Goal: Task Accomplishment & Management: Complete application form

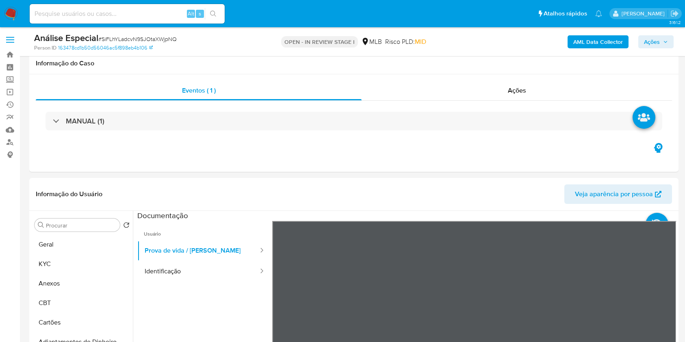
select select "10"
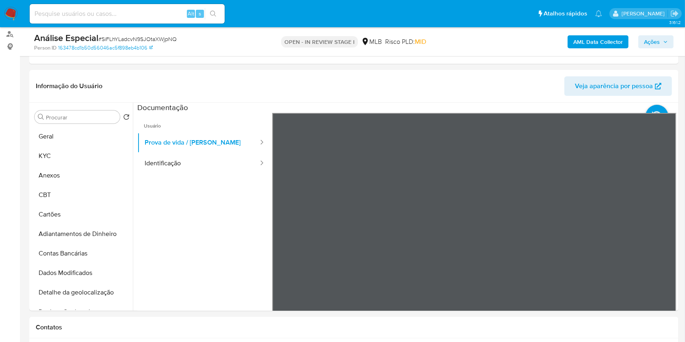
click at [575, 41] on b "AML Data Collector" at bounding box center [598, 41] width 50 height 13
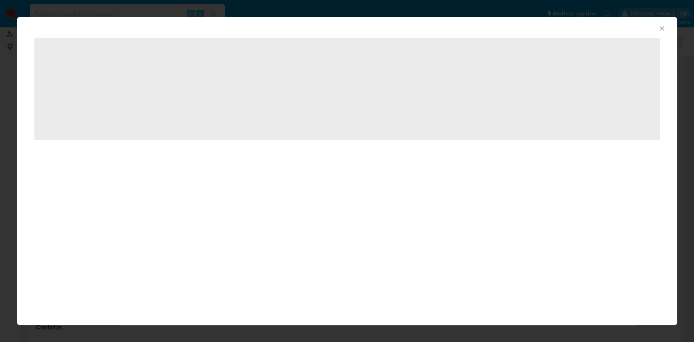
click at [661, 31] on icon "Fechar a janela" at bounding box center [661, 28] width 8 height 8
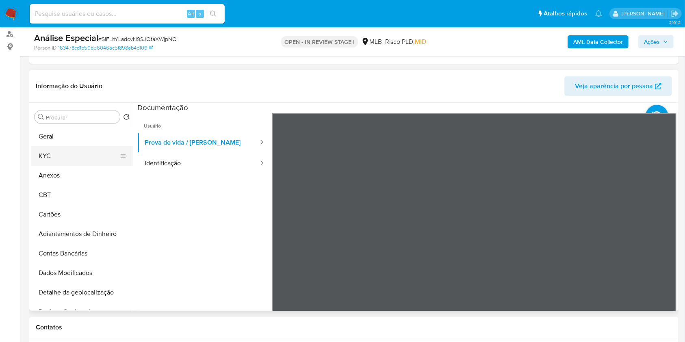
click at [82, 154] on button "KYC" at bounding box center [78, 156] width 95 height 20
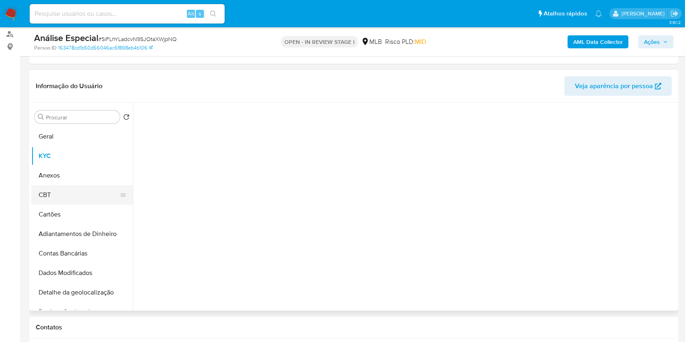
click at [88, 190] on button "CBT" at bounding box center [78, 195] width 95 height 20
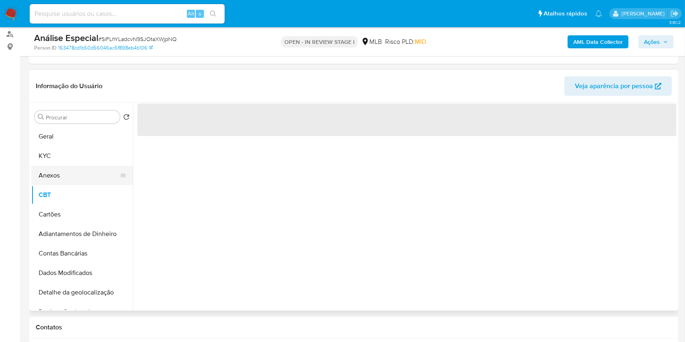
click at [85, 173] on button "Anexos" at bounding box center [78, 176] width 95 height 20
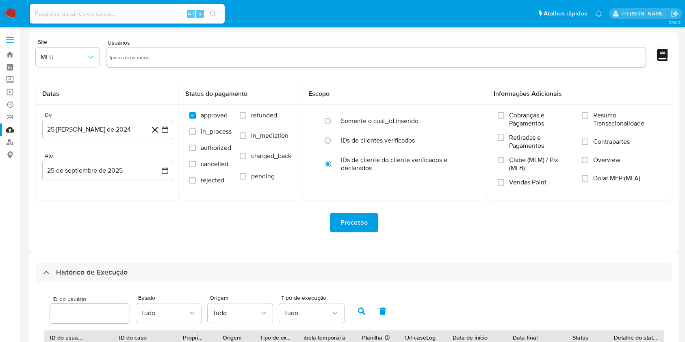
select select "100"
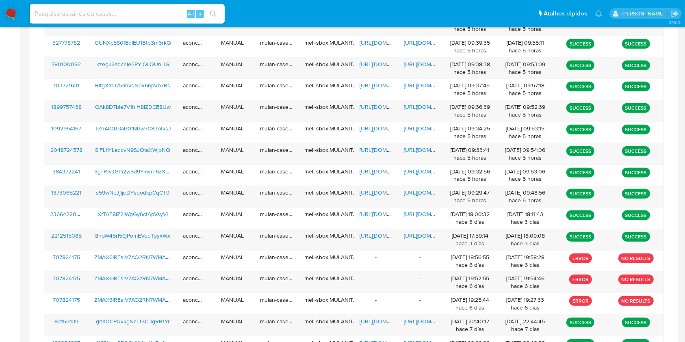
scroll to position [416, 0]
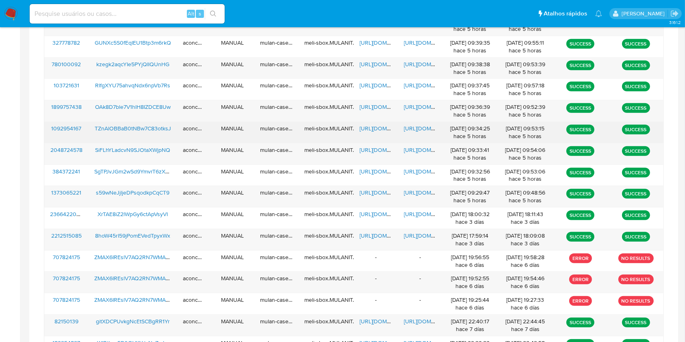
click at [368, 132] on div "https://docs.google.com/spreadsheets/d/1m5tEOoLdtxiGuBJQinv_ToMm4xT3-LGgpDNzpa2…" at bounding box center [376, 132] width 44 height 21
click at [371, 129] on span "https://docs.google.com/spreadsheets/d/1m5tEOoLdtxiGuBJQinv_ToMm4xT3-LGgpDNzpa2…" at bounding box center [388, 128] width 56 height 8
click at [419, 126] on span "https://docs.google.com/document/d/1w7GkBgmdhd4w0_FdQDawDqzG1y7T55osPqYNi1ui4J8…" at bounding box center [432, 128] width 56 height 8
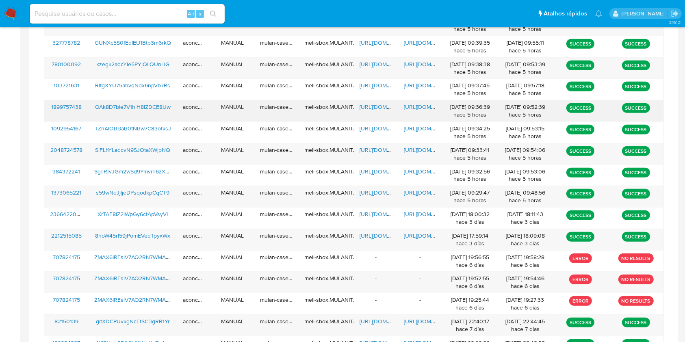
click at [377, 105] on span "https://docs.google.com/spreadsheets/d/1mhzKhpe6OkqzH_znwM_Cg8-kH8nF4ab3KgIXbrI…" at bounding box center [388, 107] width 56 height 8
click at [410, 105] on span "https://docs.google.com/document/d/1S4LTqxGzMAVte4TIiw9viS5PqA7SGG9VTyoXdUvZdII…" at bounding box center [432, 107] width 56 height 8
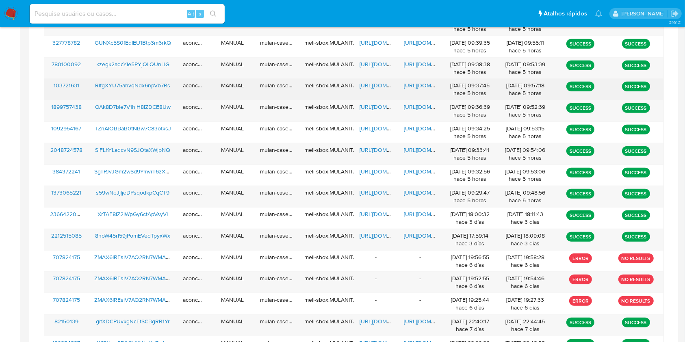
click at [384, 85] on span "https://docs.google.com/spreadsheets/d/1wT9L972MVK1vIX71XMvOzp1BMjpPzfmTNadoOjf…" at bounding box center [388, 85] width 56 height 8
click at [417, 85] on span "https://docs.google.com/document/d/1fZVp9NndtTQTfMpfIAk24-0LQjQ9RFxn8AF7u653BEs…" at bounding box center [432, 85] width 56 height 8
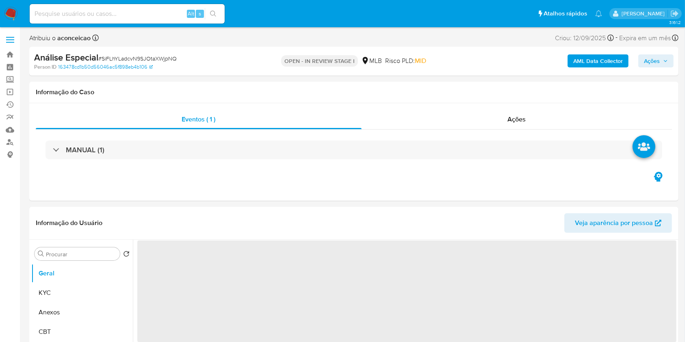
select select "10"
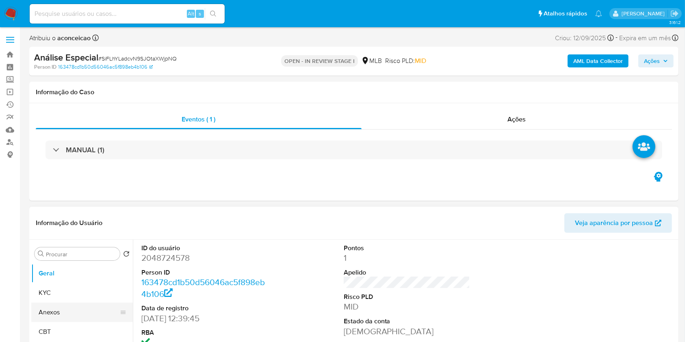
click at [89, 309] on button "Anexos" at bounding box center [78, 313] width 95 height 20
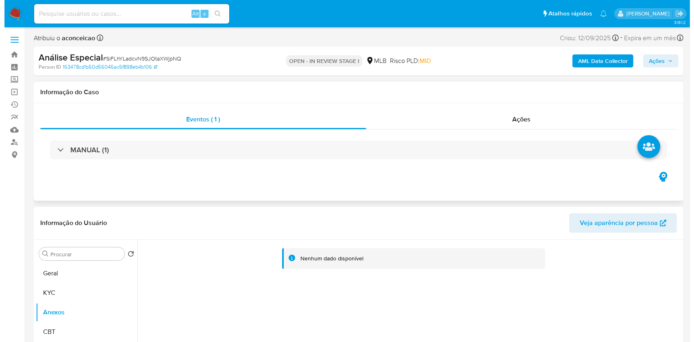
scroll to position [108, 0]
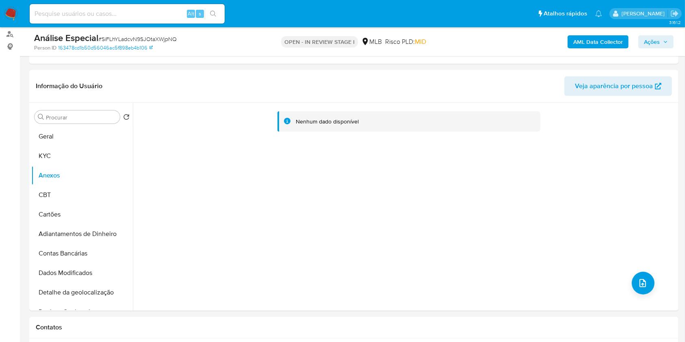
click at [594, 42] on b "AML Data Collector" at bounding box center [598, 41] width 50 height 13
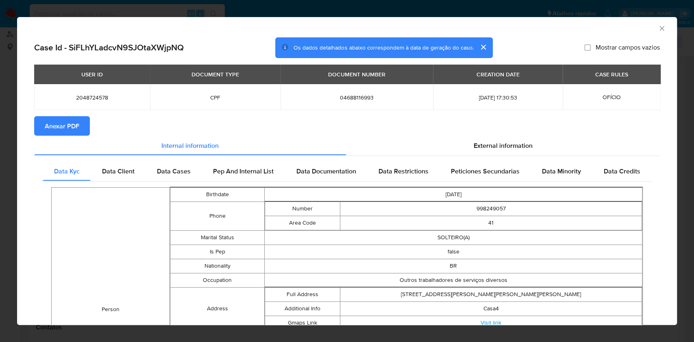
click at [70, 123] on span "Anexar PDF" at bounding box center [62, 126] width 35 height 18
click at [657, 25] on icon "Fechar a janela" at bounding box center [661, 28] width 8 height 8
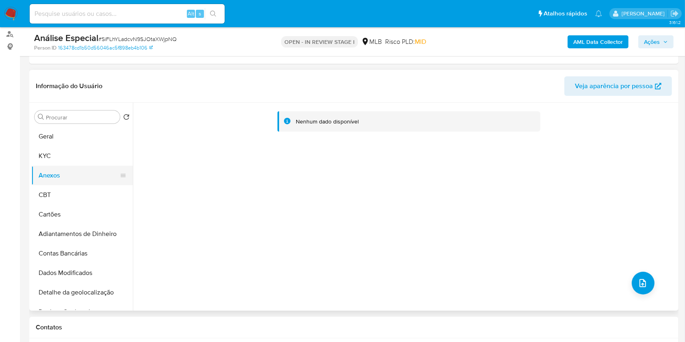
click at [77, 181] on button "Anexos" at bounding box center [78, 176] width 95 height 20
click at [66, 164] on button "KYC" at bounding box center [78, 156] width 95 height 20
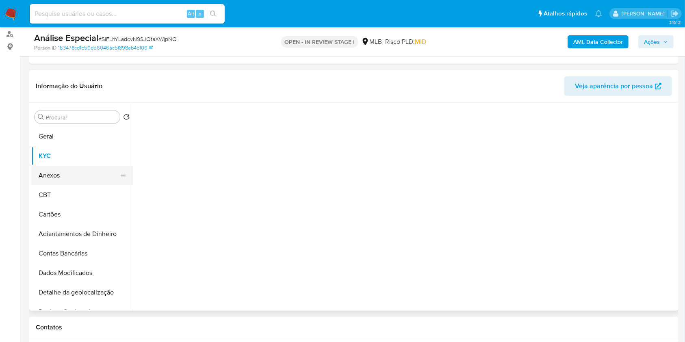
click at [71, 174] on button "Anexos" at bounding box center [78, 176] width 95 height 20
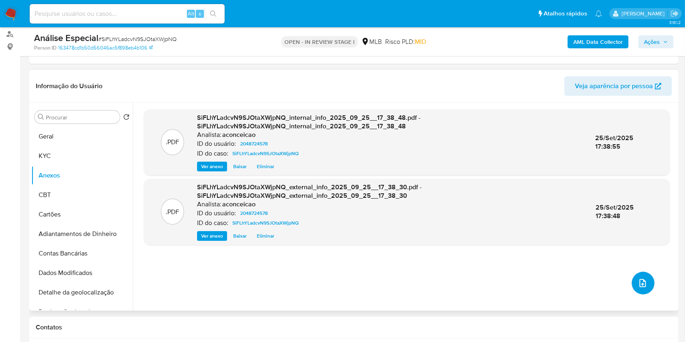
click at [632, 281] on button "upload-file" at bounding box center [643, 283] width 23 height 23
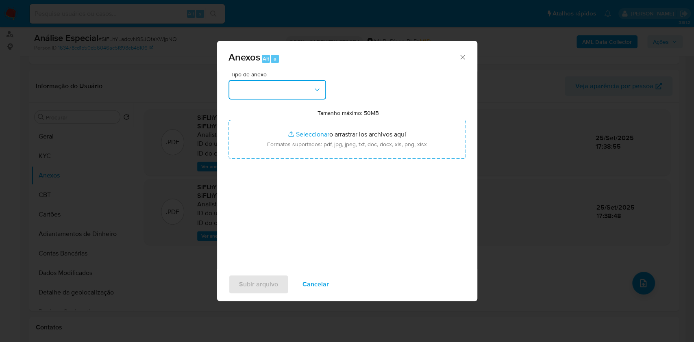
drag, startPoint x: 252, startPoint y: 85, endPoint x: 258, endPoint y: 100, distance: 16.2
click at [252, 86] on button "button" at bounding box center [277, 90] width 98 height 20
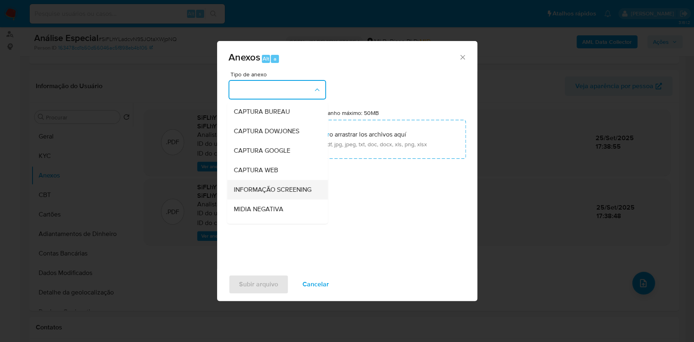
scroll to position [54, 0]
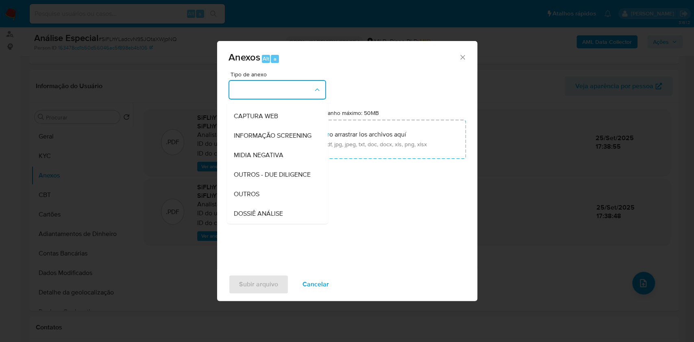
drag, startPoint x: 284, startPoint y: 208, endPoint x: 311, endPoint y: 208, distance: 26.4
click at [285, 204] on div "OUTROS" at bounding box center [274, 194] width 83 height 20
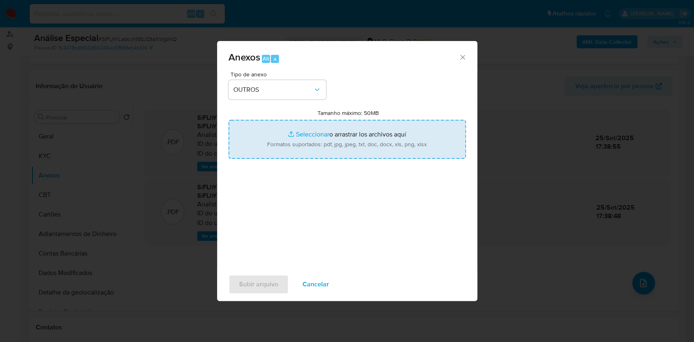
type input "C:\fakepath\Mulan 2048724578_Washington Luiz Aparecido Batista 2025_09_25_08_47…"
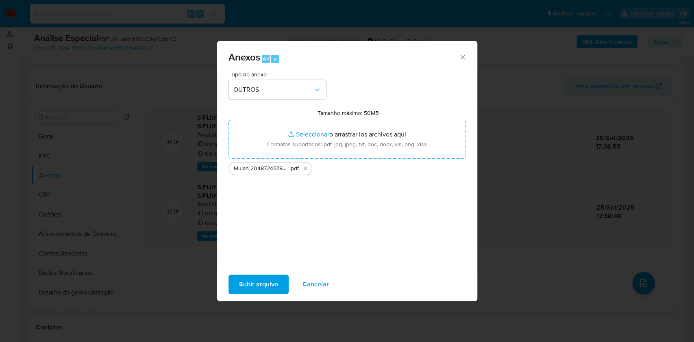
click at [258, 286] on span "Subir arquivo" at bounding box center [258, 284] width 39 height 18
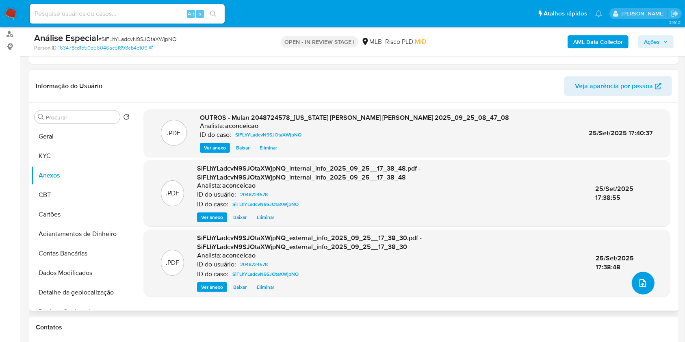
click at [640, 284] on icon "upload-file" at bounding box center [643, 283] width 10 height 10
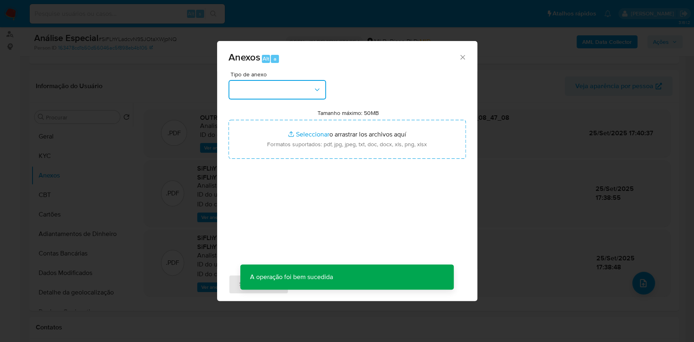
drag, startPoint x: 283, startPoint y: 80, endPoint x: 285, endPoint y: 97, distance: 17.6
click at [283, 80] on button "button" at bounding box center [277, 90] width 98 height 20
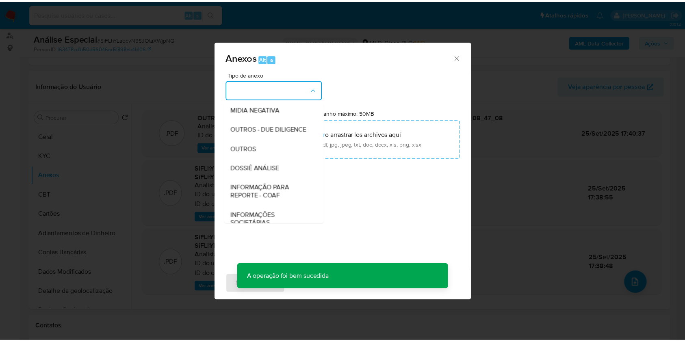
scroll to position [108, 0]
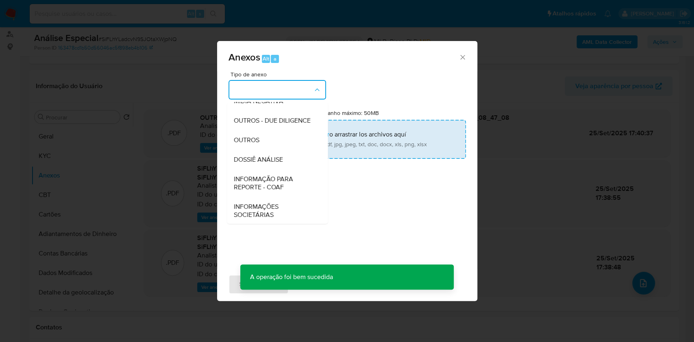
click at [267, 150] on div "OUTROS" at bounding box center [274, 140] width 83 height 20
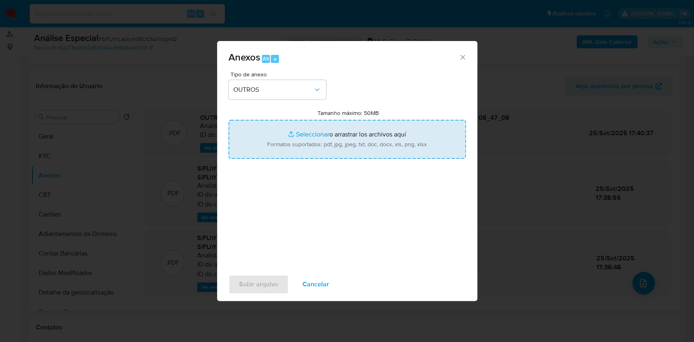
type input "C:\fakepath\SAR - XXXX - CPF 04688116993 - WASHINGTON LUIZ APARECIDO BATISTA (1…"
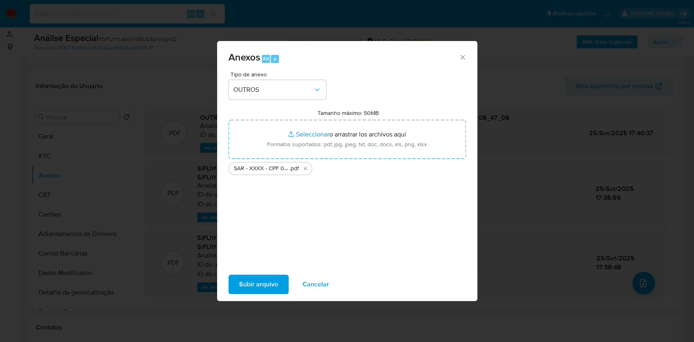
click at [263, 286] on span "Subir arquivo" at bounding box center [258, 284] width 39 height 18
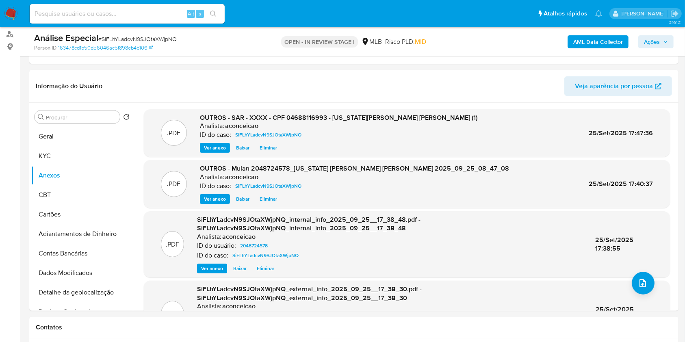
click at [652, 42] on span "Ações" at bounding box center [652, 41] width 16 height 13
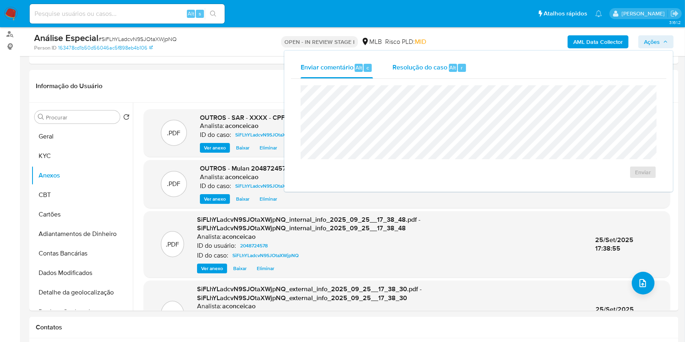
click at [414, 70] on span "Resolução do caso" at bounding box center [420, 67] width 55 height 9
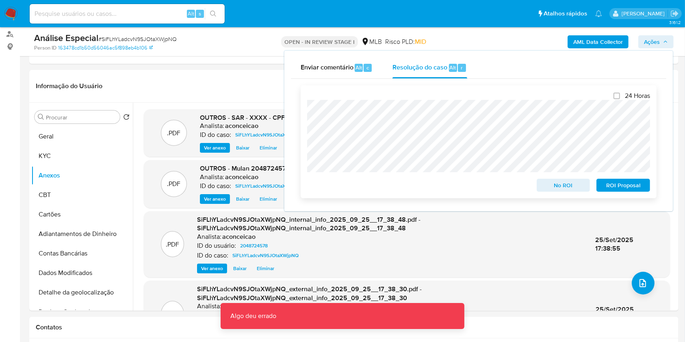
click at [623, 187] on span "ROI Proposal" at bounding box center [623, 185] width 42 height 11
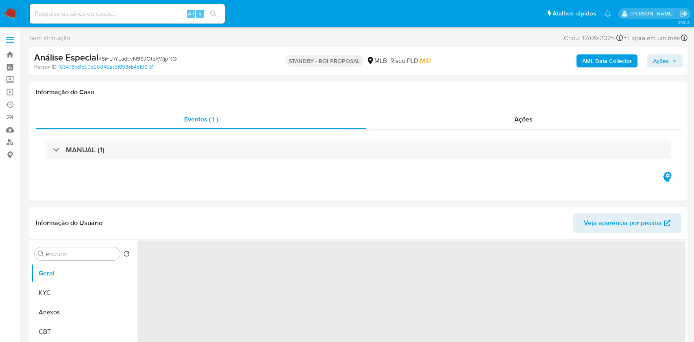
select select "10"
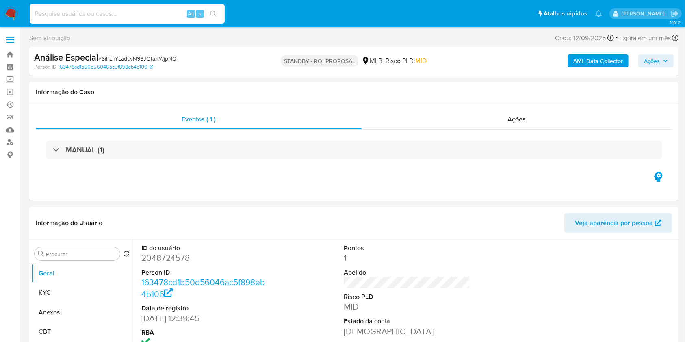
drag, startPoint x: 159, startPoint y: 11, endPoint x: 184, endPoint y: 15, distance: 25.5
click at [159, 11] on input at bounding box center [127, 14] width 195 height 11
paste input "TZnAlOBBaB0tNBw7C83otksJ"
type input "TZnAlOBBaB0tNBw7C83otksJ"
click at [210, 15] on icon "search-icon" at bounding box center [213, 14] width 7 height 7
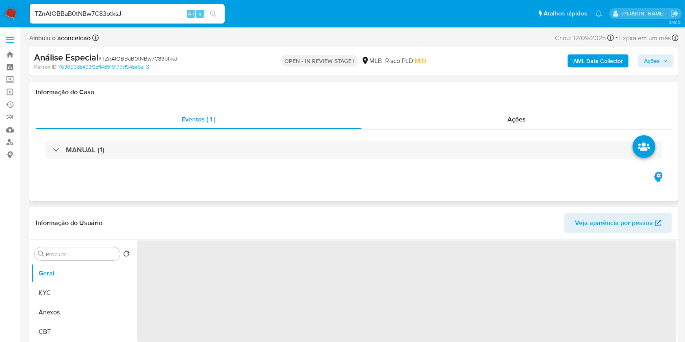
select select "10"
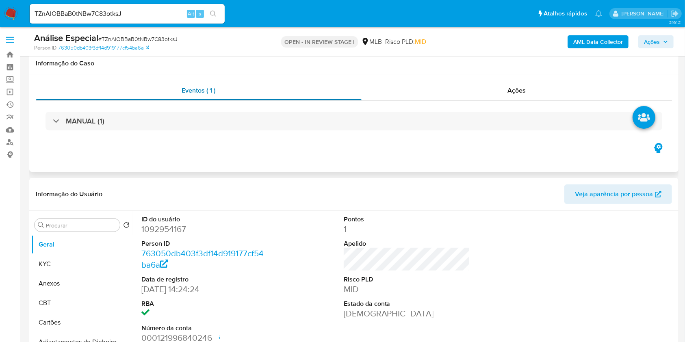
scroll to position [108, 0]
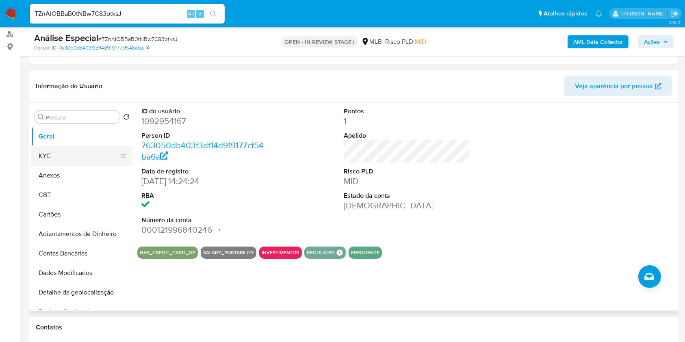
click at [56, 161] on button "KYC" at bounding box center [78, 156] width 95 height 20
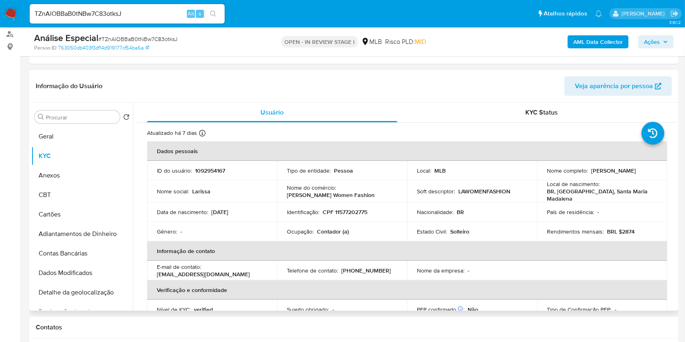
click at [332, 228] on p "Contador (a)" at bounding box center [333, 231] width 32 height 7
copy p "Contador"
click at [106, 120] on input "Procurar" at bounding box center [81, 117] width 71 height 7
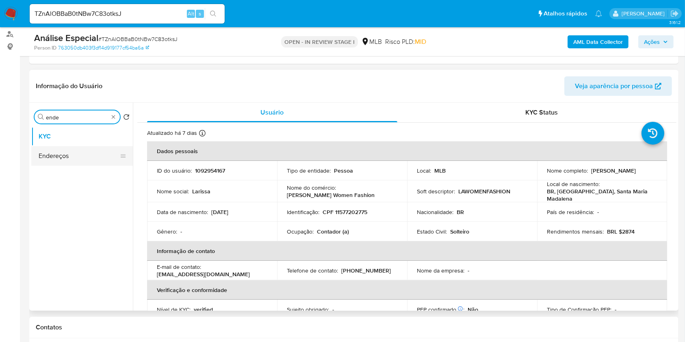
type input "ende"
click at [88, 161] on button "Endereços" at bounding box center [78, 156] width 95 height 20
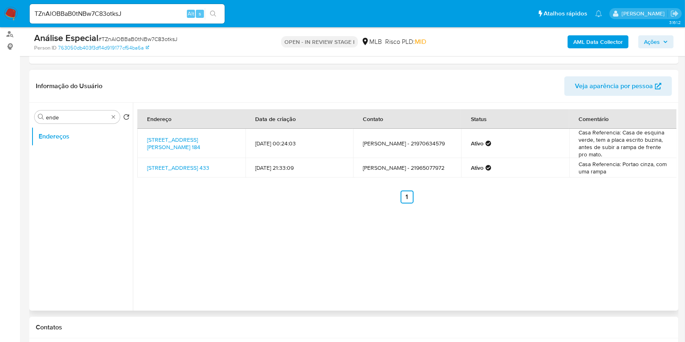
click at [118, 124] on div "Procurar ende Retornar ao pedido padrão Endereços" at bounding box center [82, 207] width 102 height 207
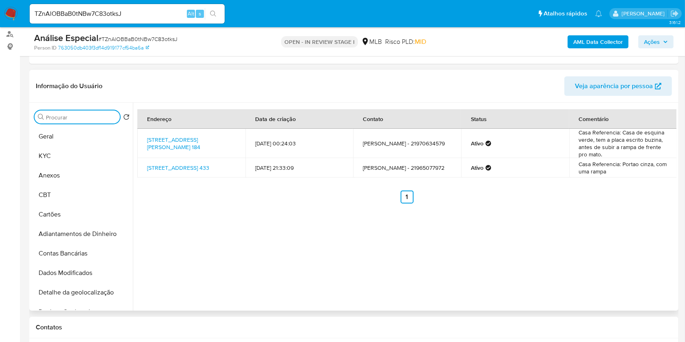
drag, startPoint x: 112, startPoint y: 119, endPoint x: 105, endPoint y: 129, distance: 12.6
drag, startPoint x: 72, startPoint y: 163, endPoint x: 95, endPoint y: 163, distance: 23.2
click at [72, 163] on button "KYC" at bounding box center [78, 156] width 95 height 20
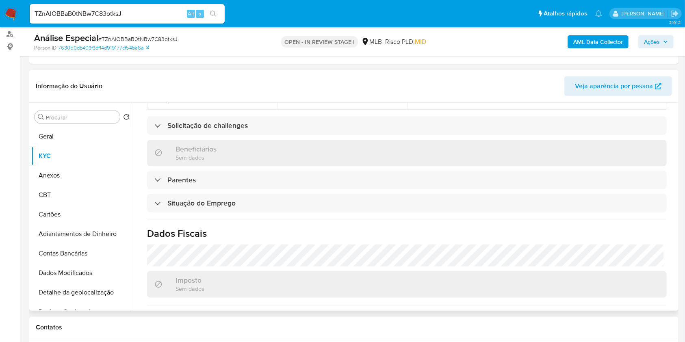
scroll to position [325, 0]
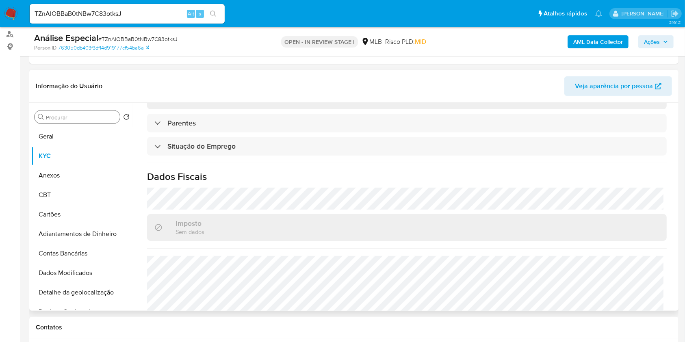
click at [106, 115] on input "Procurar" at bounding box center [81, 117] width 71 height 7
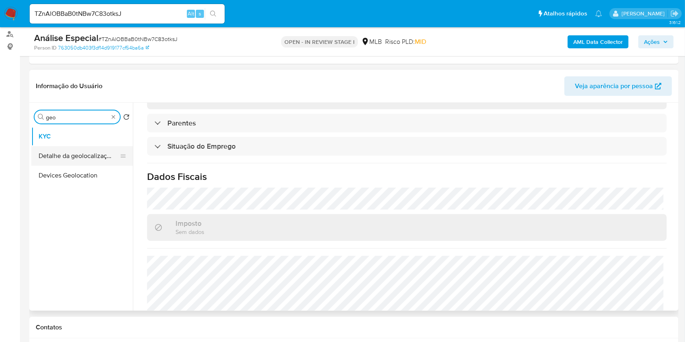
type input "geo"
click at [95, 154] on button "Detalhe da geolocalização" at bounding box center [78, 156] width 95 height 20
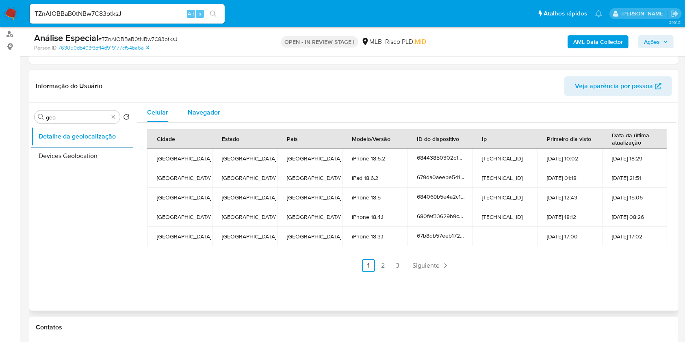
click at [197, 115] on span "Navegador" at bounding box center [204, 112] width 33 height 9
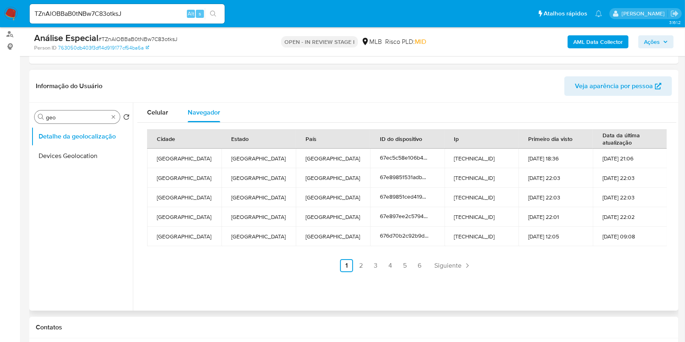
click at [111, 111] on div "Procurar geo" at bounding box center [77, 117] width 85 height 13
click at [91, 119] on input "geo" at bounding box center [77, 117] width 63 height 7
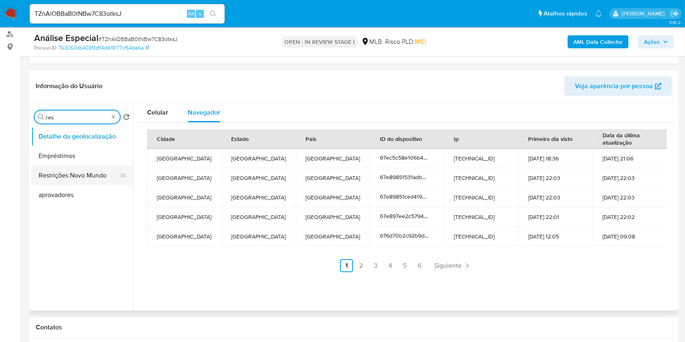
type input "res"
click at [87, 171] on button "Restrições Novo Mundo" at bounding box center [78, 176] width 95 height 20
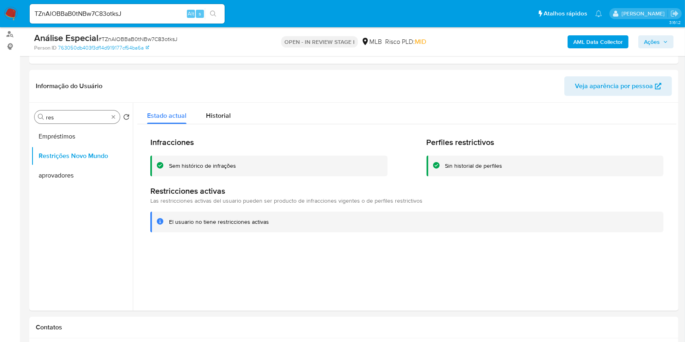
click at [113, 121] on div "Procurar res" at bounding box center [77, 117] width 85 height 13
type input "poi"
click at [78, 139] on button "Dispositivos Point" at bounding box center [78, 137] width 95 height 20
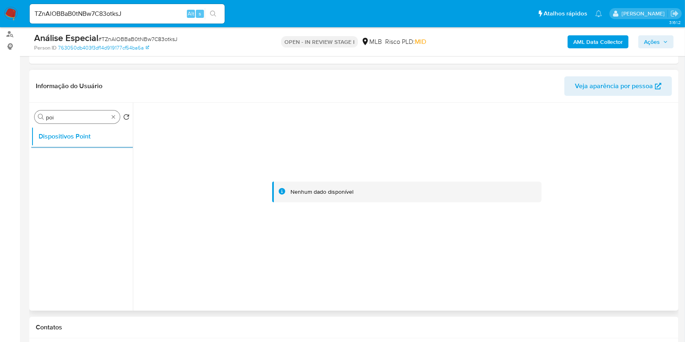
click at [116, 121] on div "Procurar poi" at bounding box center [77, 117] width 85 height 13
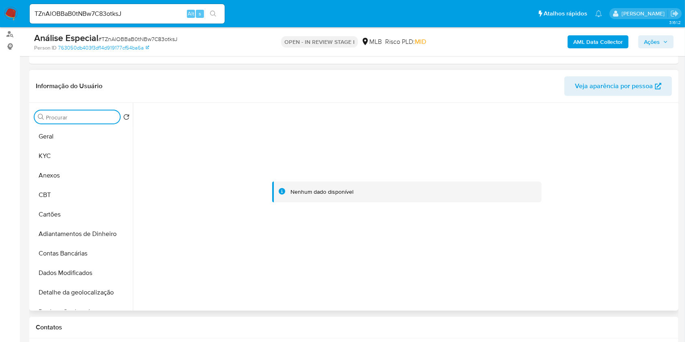
click at [105, 116] on input "Procurar" at bounding box center [81, 117] width 71 height 7
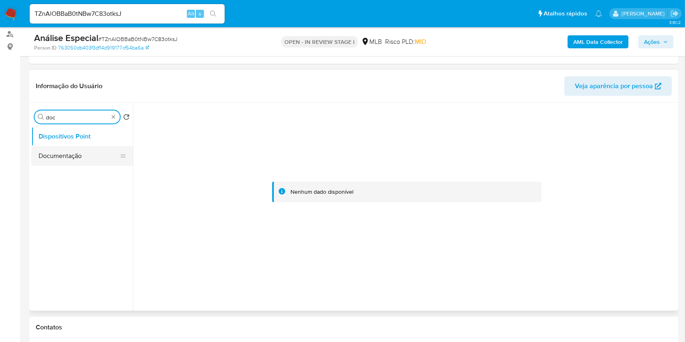
type input "doc"
click at [50, 160] on button "Documentação" at bounding box center [78, 156] width 95 height 20
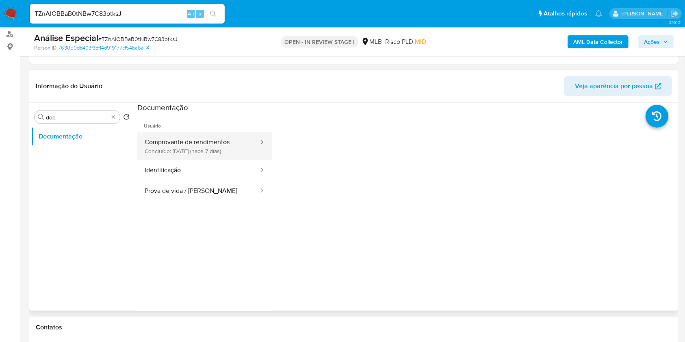
click at [208, 150] on button "Comprovante de rendimentos Concluído: 18/09/2025 (hace 7 días)" at bounding box center [198, 146] width 122 height 28
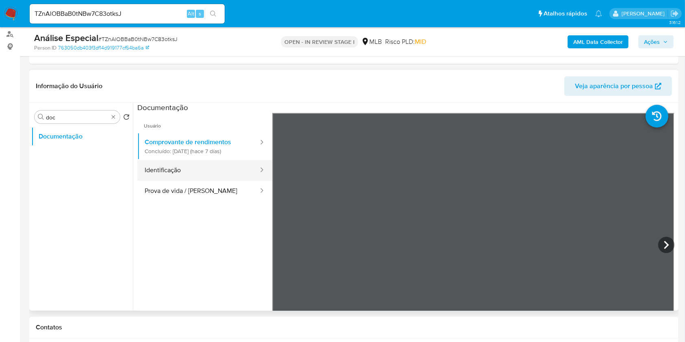
click at [178, 169] on button "Identificação" at bounding box center [198, 170] width 122 height 21
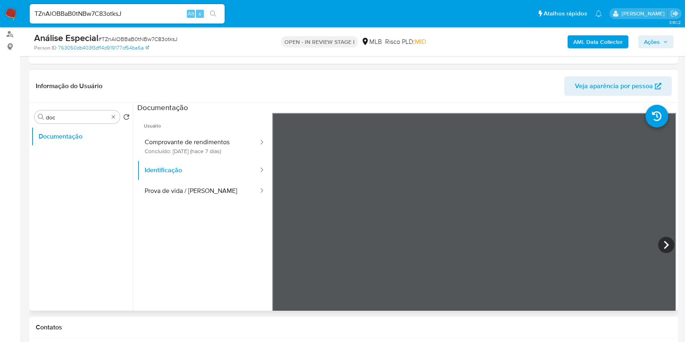
click at [670, 242] on icon at bounding box center [666, 245] width 16 height 16
click at [240, 197] on button "Prova de vida / [PERSON_NAME]" at bounding box center [198, 191] width 122 height 21
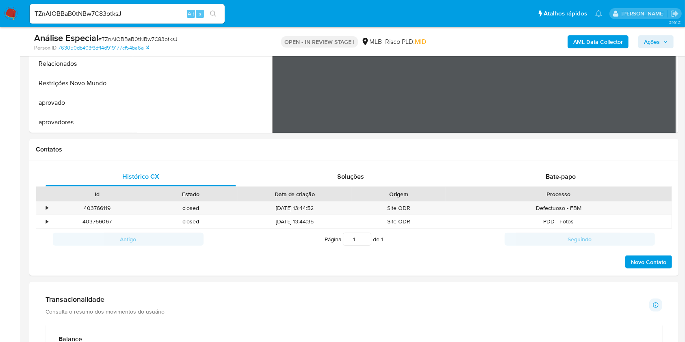
scroll to position [163, 0]
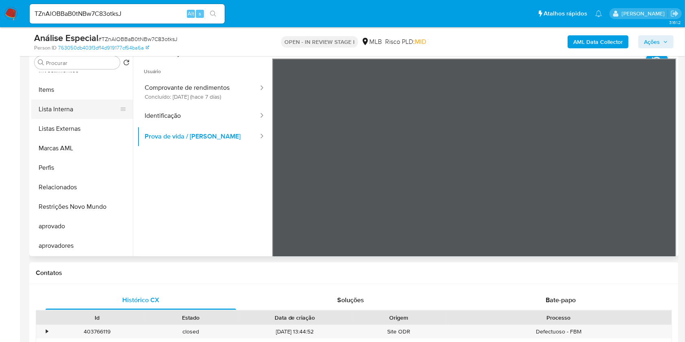
click at [74, 115] on button "Lista Interna" at bounding box center [78, 110] width 95 height 20
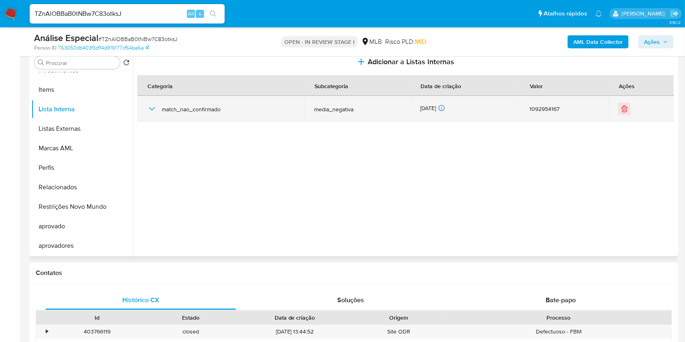
click at [160, 101] on div "match_nao_confirmado" at bounding box center [220, 109] width 147 height 26
click at [152, 104] on icon "button" at bounding box center [152, 109] width 10 height 10
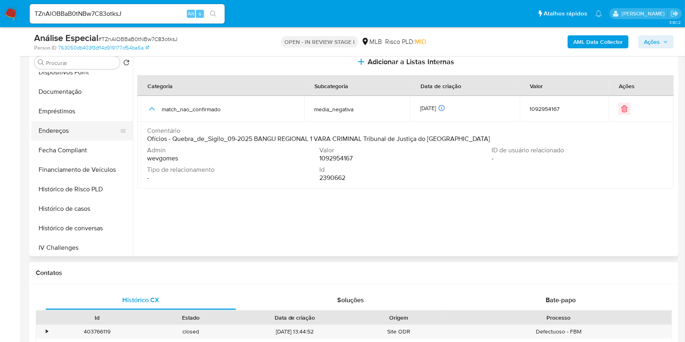
scroll to position [42, 0]
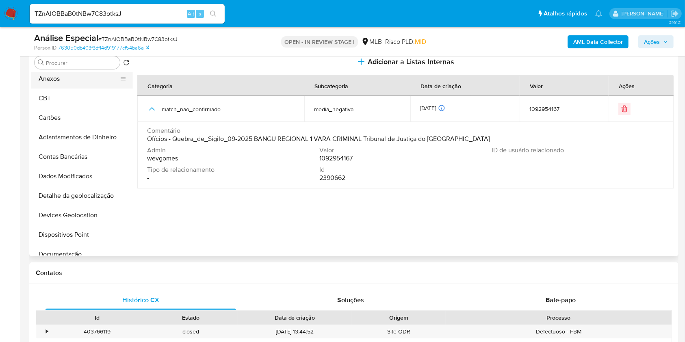
click at [58, 79] on button "Anexos" at bounding box center [78, 79] width 95 height 20
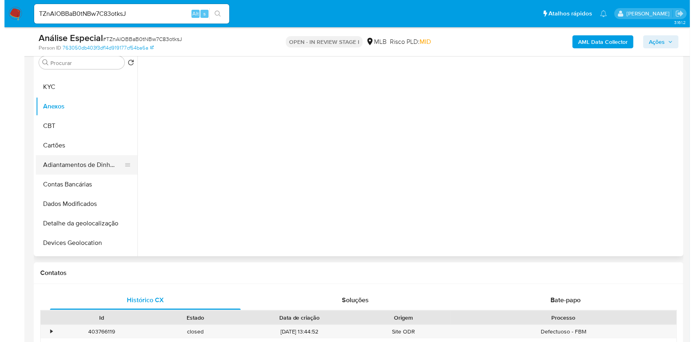
scroll to position [0, 0]
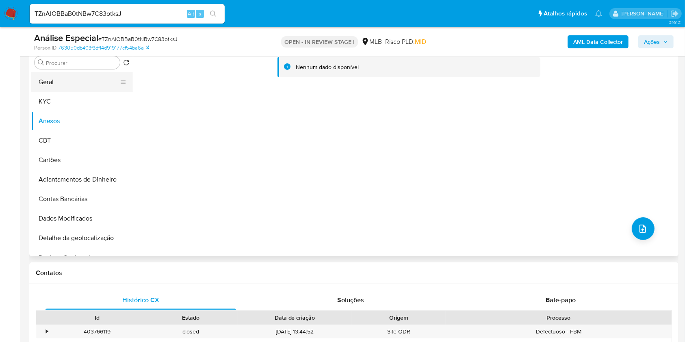
click at [52, 85] on button "Geral" at bounding box center [78, 82] width 95 height 20
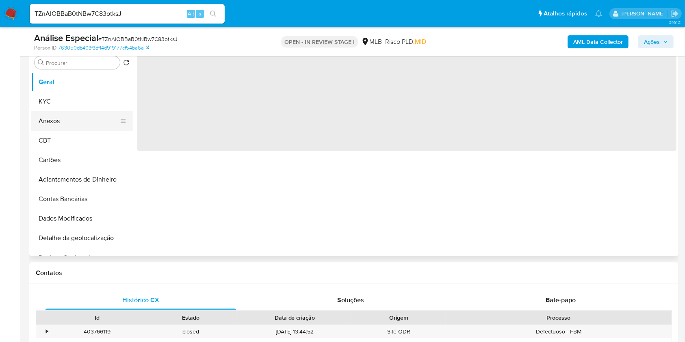
drag, startPoint x: 69, startPoint y: 122, endPoint x: 80, endPoint y: 125, distance: 11.8
click at [69, 122] on button "Anexos" at bounding box center [78, 121] width 95 height 20
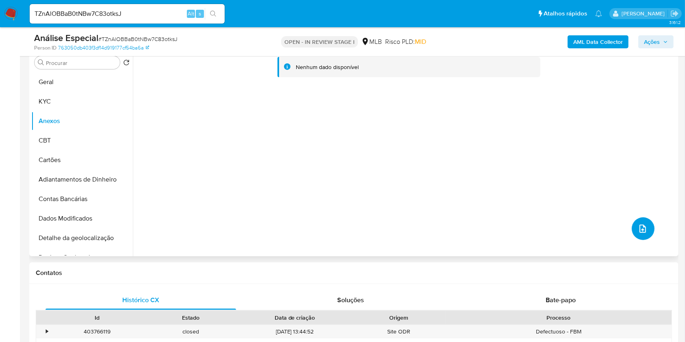
click at [648, 223] on button "upload-file" at bounding box center [643, 228] width 23 height 23
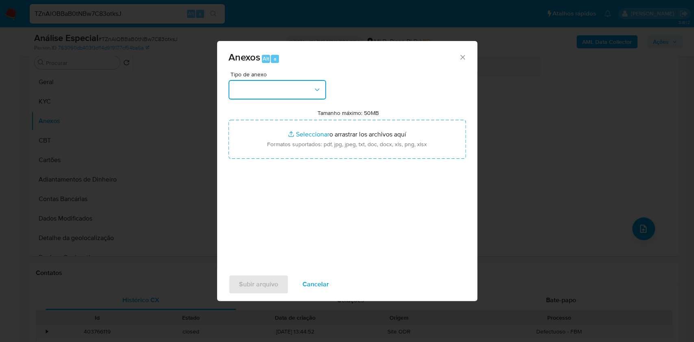
click at [315, 91] on icon "button" at bounding box center [317, 90] width 8 height 8
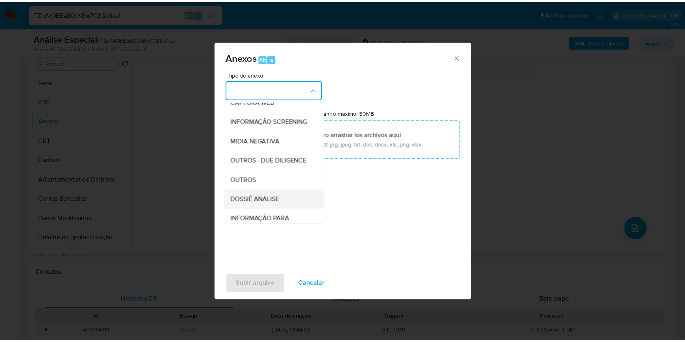
scroll to position [125, 0]
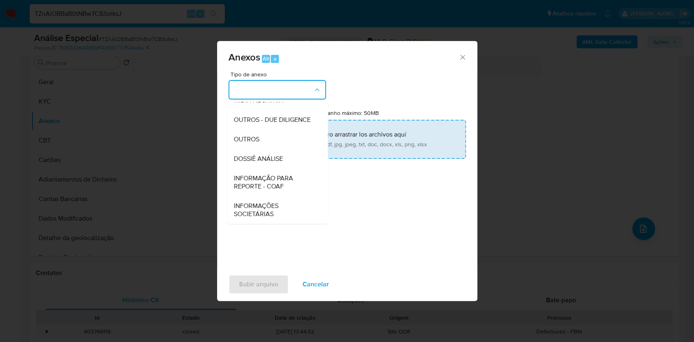
drag, startPoint x: 271, startPoint y: 138, endPoint x: 384, endPoint y: 137, distance: 112.1
click at [273, 138] on div "OUTROS" at bounding box center [274, 140] width 83 height 20
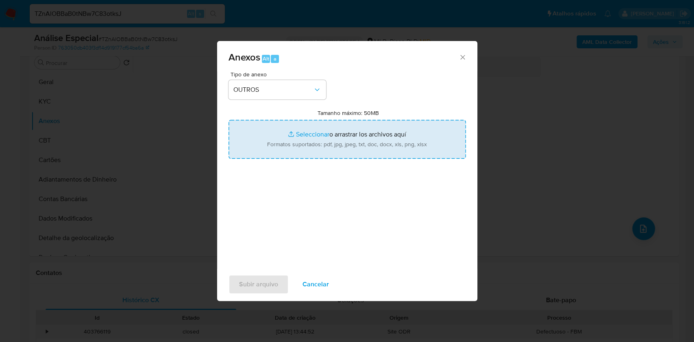
type input "C:\fakepath\Mulan 1092954167_Larissa Cristina Silva da Cunha 2025_09_25_08_48_2…"
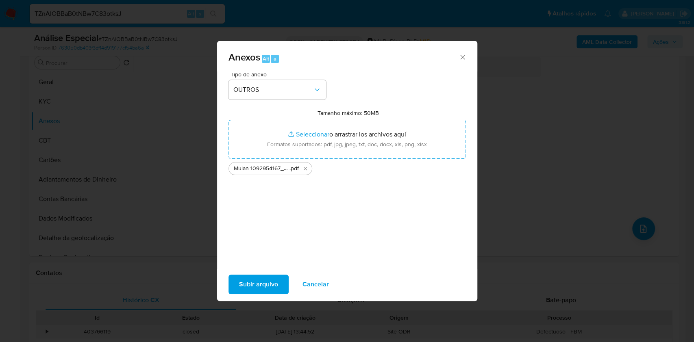
click at [267, 285] on span "Subir arquivo" at bounding box center [258, 284] width 39 height 18
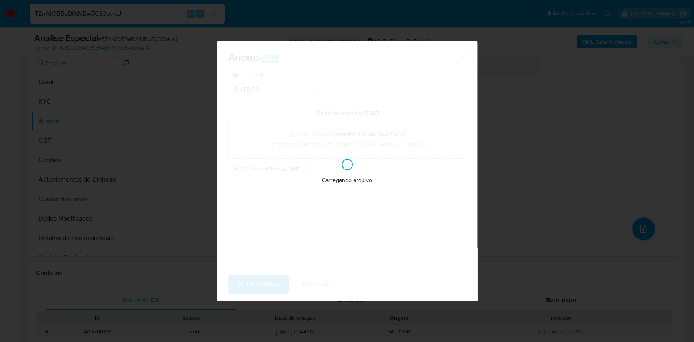
click at [544, 199] on div "Anexos Alt a Tipo de anexo OUTROS Tamanho máximo: 50MB Seleccionar archivos Sel…" at bounding box center [347, 171] width 694 height 342
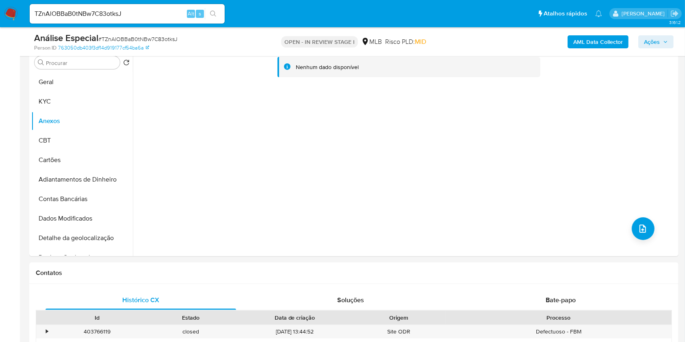
click at [657, 41] on span "Ações" at bounding box center [652, 41] width 16 height 13
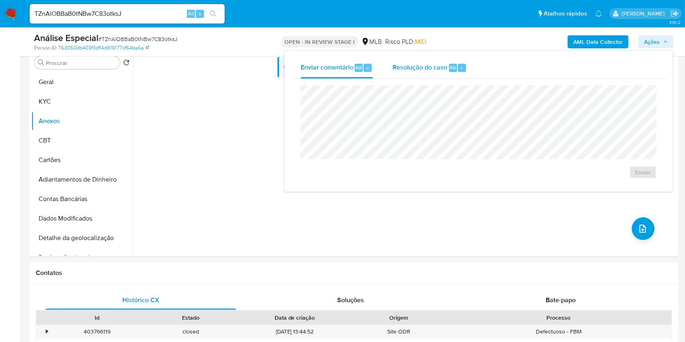
click at [406, 71] on span "Resolução do caso" at bounding box center [420, 67] width 55 height 9
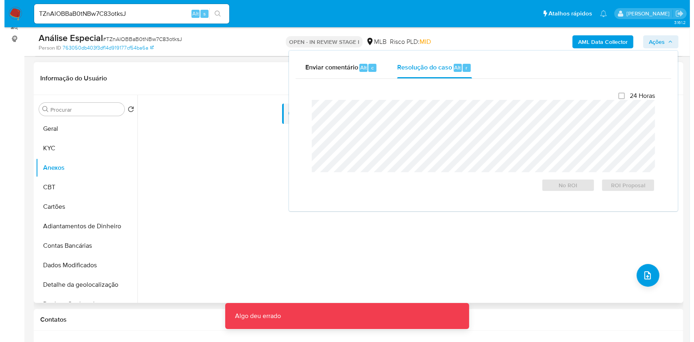
scroll to position [54, 0]
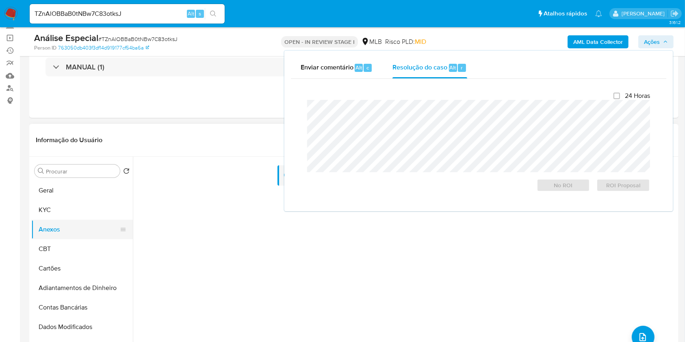
drag, startPoint x: 67, startPoint y: 247, endPoint x: 63, endPoint y: 235, distance: 12.1
click at [67, 246] on button "CBT" at bounding box center [82, 249] width 102 height 20
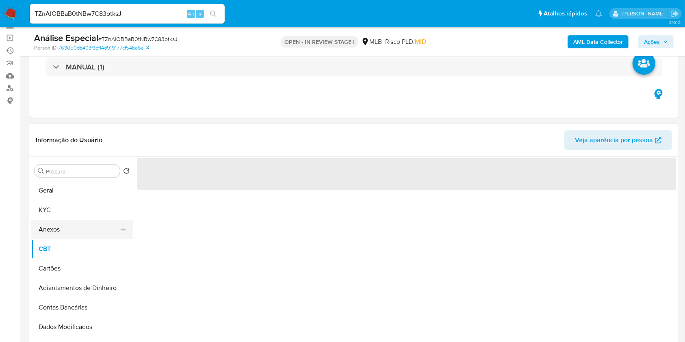
click at [63, 231] on button "Anexos" at bounding box center [78, 230] width 95 height 20
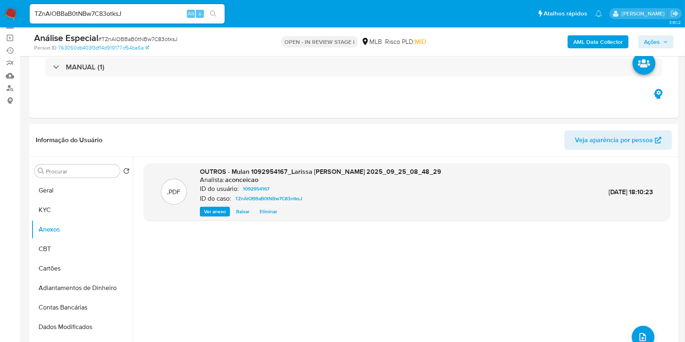
click at [598, 46] on b "AML Data Collector" at bounding box center [598, 41] width 50 height 13
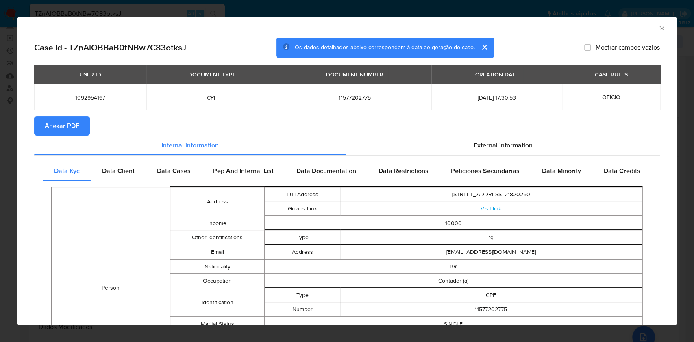
click at [88, 126] on button "Anexar PDF" at bounding box center [62, 126] width 56 height 20
click at [657, 31] on icon "Fechar a janela" at bounding box center [661, 28] width 8 height 8
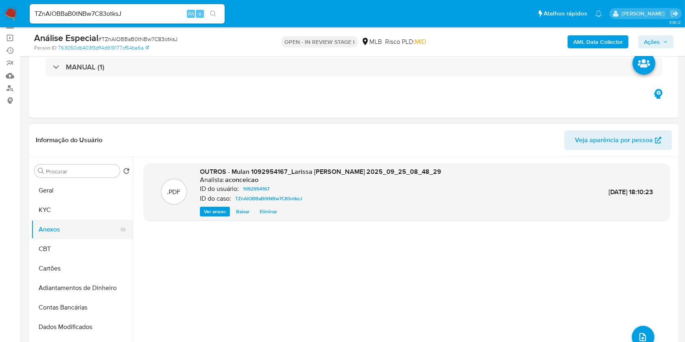
drag, startPoint x: 62, startPoint y: 207, endPoint x: 58, endPoint y: 220, distance: 13.6
click at [62, 208] on button "KYC" at bounding box center [82, 210] width 102 height 20
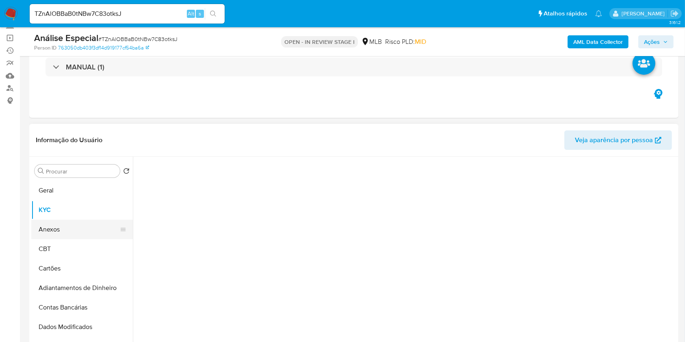
click at [59, 225] on button "Anexos" at bounding box center [78, 230] width 95 height 20
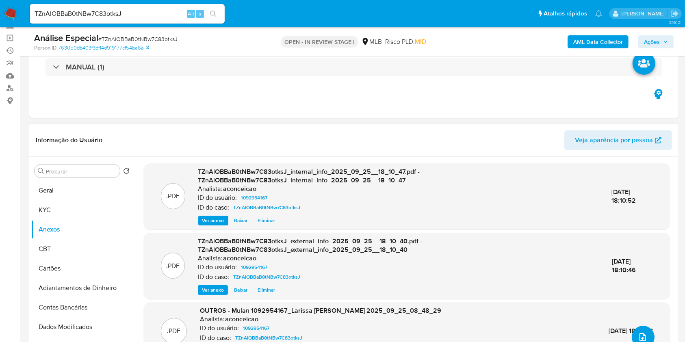
click at [641, 336] on icon "upload-file" at bounding box center [643, 337] width 7 height 8
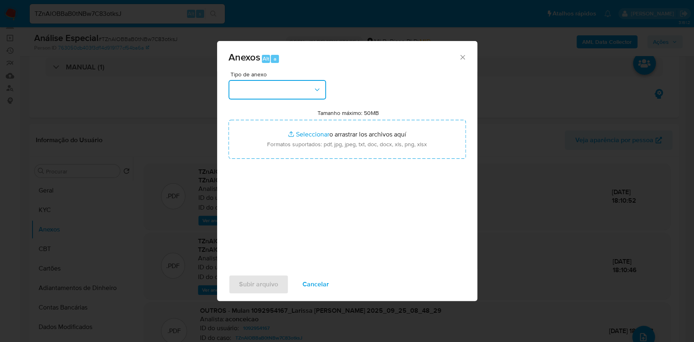
click at [286, 95] on button "button" at bounding box center [277, 90] width 98 height 20
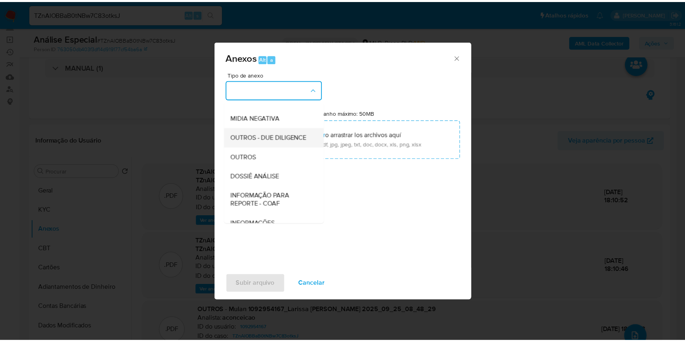
scroll to position [108, 0]
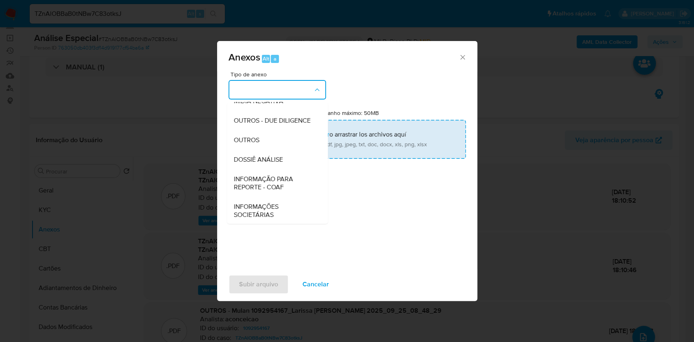
drag, startPoint x: 258, startPoint y: 154, endPoint x: 293, endPoint y: 147, distance: 34.9
click at [258, 144] on span "OUTROS" at bounding box center [246, 140] width 26 height 8
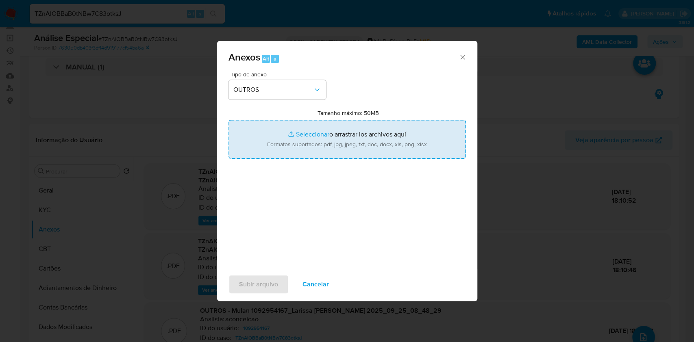
type input "C:\fakepath\SAR - XXXXX - CPF 11577202775 - LARISSA CRISTINA SILVA DA CUNHA.pdf"
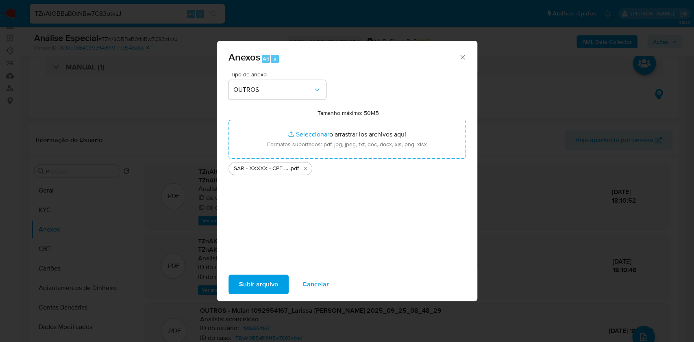
click at [274, 282] on span "Subir arquivo" at bounding box center [258, 284] width 39 height 18
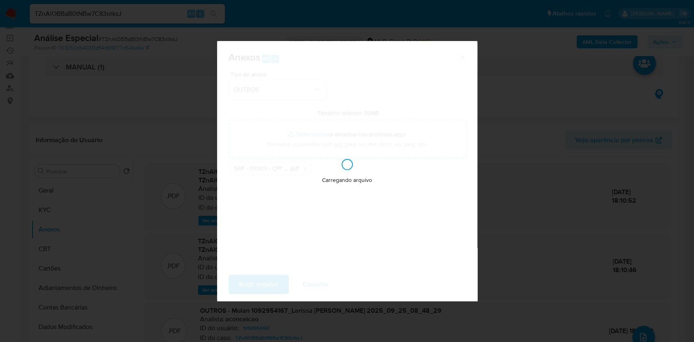
click at [556, 169] on div "Anexos Alt a Tipo de anexo OUTROS Tamanho máximo: 50MB Seleccionar archivos Sel…" at bounding box center [347, 171] width 694 height 342
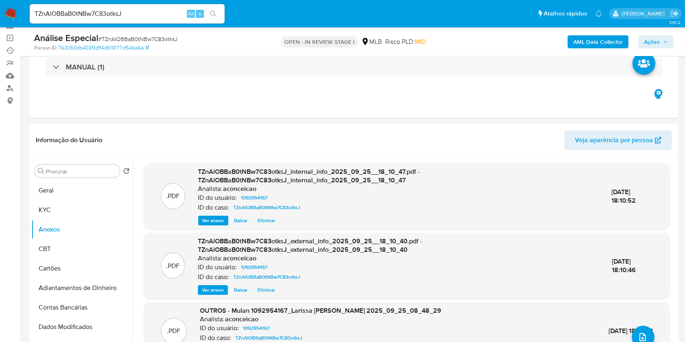
click at [664, 39] on icon "button" at bounding box center [665, 41] width 5 height 5
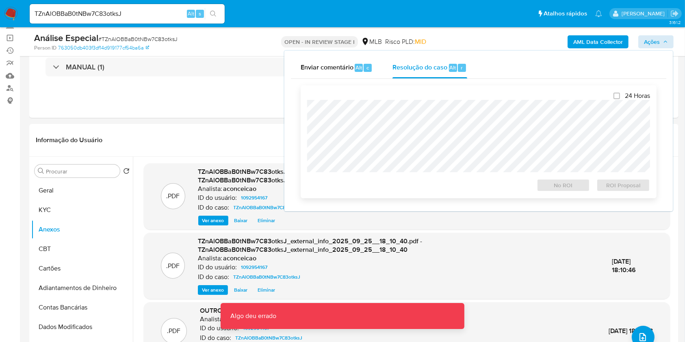
drag, startPoint x: 431, startPoint y: 72, endPoint x: 433, endPoint y: 100, distance: 28.1
click at [431, 72] on div "Resolução do caso Alt r" at bounding box center [430, 67] width 74 height 21
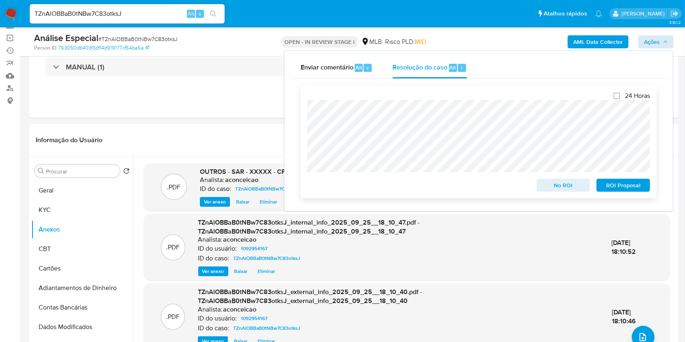
click at [627, 189] on span "ROI Proposal" at bounding box center [623, 185] width 42 height 11
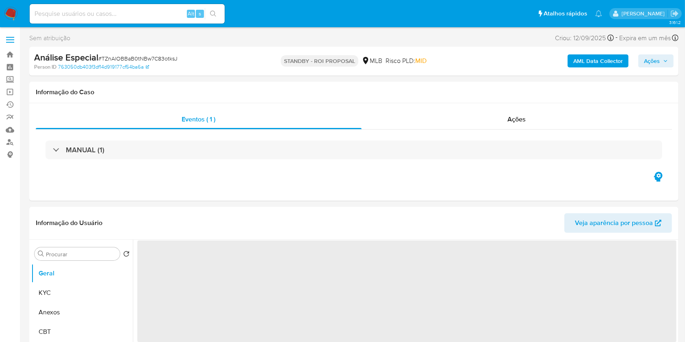
select select "10"
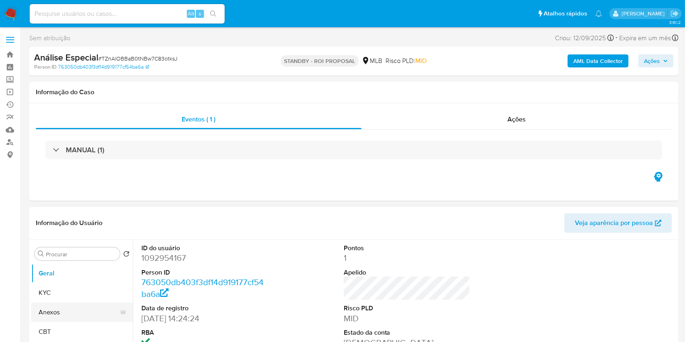
drag, startPoint x: 59, startPoint y: 310, endPoint x: 79, endPoint y: 315, distance: 20.5
click at [61, 311] on button "Anexos" at bounding box center [78, 313] width 95 height 20
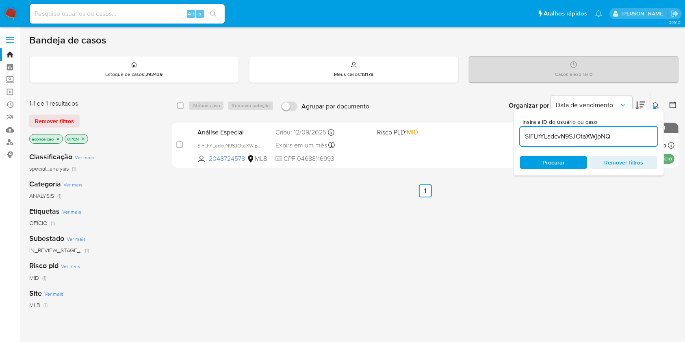
click at [580, 138] on input "SiFLhYLadcvN9SJOtaXWjpNQ" at bounding box center [588, 136] width 137 height 11
paste input "OAk8D7ble7V1hlH8IZDCE8Uw"
click at [433, 147] on div "Análise Especial OAk8D7ble7V1hlH8IZDCE8Uw 1899757438 MLB Risco PLD: LOW Criou: …" at bounding box center [434, 145] width 480 height 41
click at [584, 137] on input "OAk8D7ble7V1hlH8IZDCE8Uw" at bounding box center [588, 136] width 137 height 11
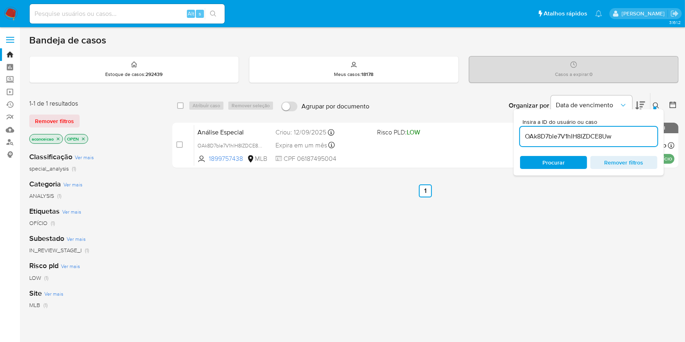
click at [584, 137] on input "OAk8D7ble7V1hlH8IZDCE8Uw" at bounding box center [588, 136] width 137 height 11
paste input "RlfgXYU75ahvqNdx6npVb7Rs"
type input "RlfgXYU75ahvqNdx6npVb7Rs"
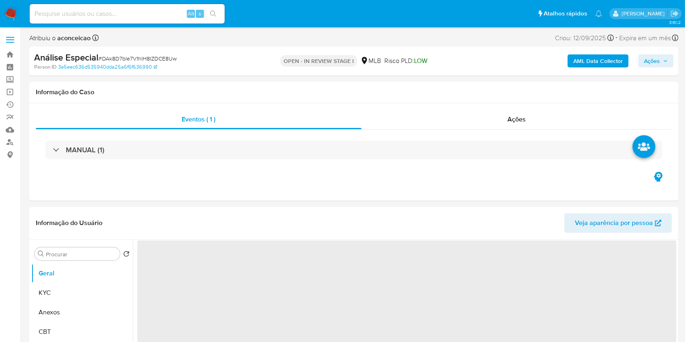
select select "10"
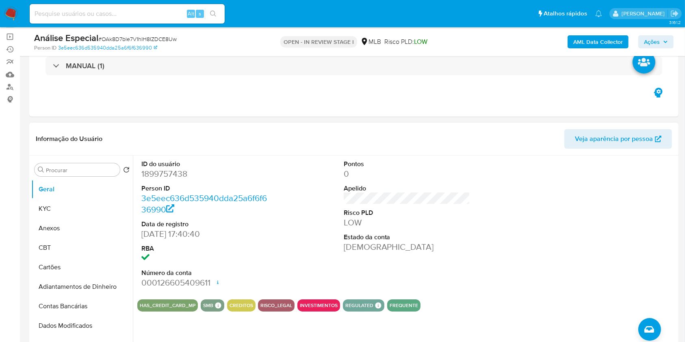
scroll to position [108, 0]
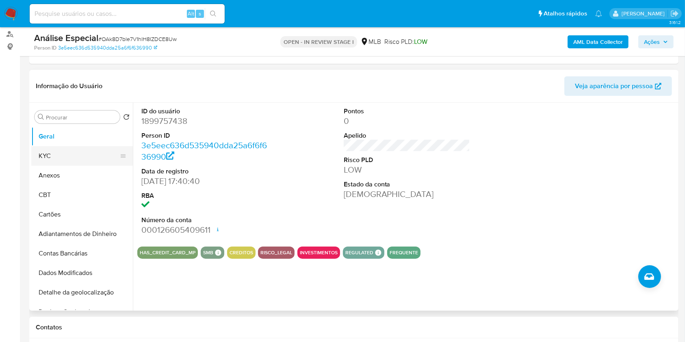
click at [76, 160] on button "KYC" at bounding box center [78, 156] width 95 height 20
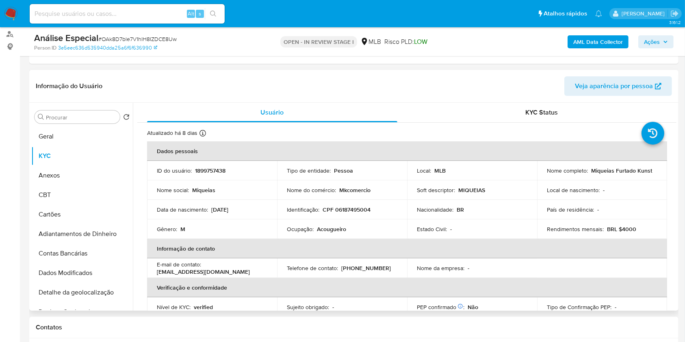
click at [337, 228] on p "Acougueiro" at bounding box center [331, 229] width 29 height 7
click at [337, 227] on p "Acougueiro" at bounding box center [331, 229] width 29 height 7
click at [337, 226] on p "Acougueiro" at bounding box center [331, 229] width 29 height 7
copy div "Ocupação : Acougueiro"
click at [67, 112] on div "Procurar" at bounding box center [77, 117] width 85 height 13
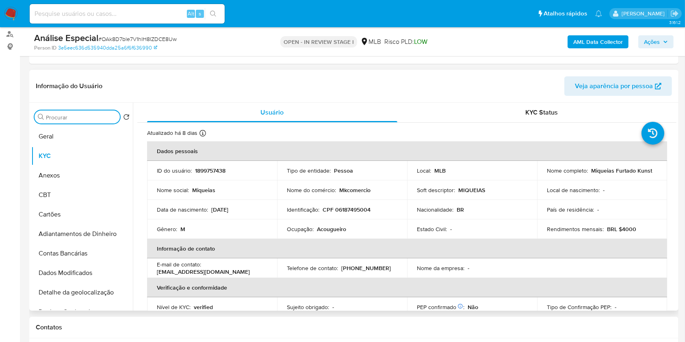
click at [71, 115] on input "Procurar" at bounding box center [81, 117] width 71 height 7
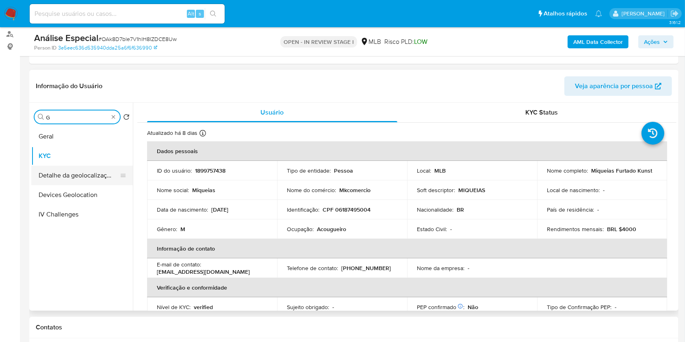
type input "G"
click at [80, 182] on button "Detalhe da geolocalização" at bounding box center [82, 176] width 102 height 20
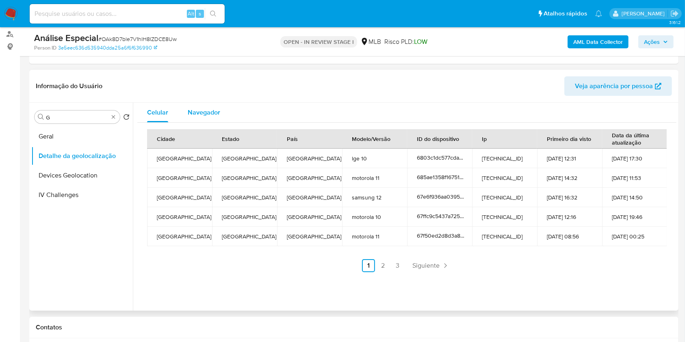
click at [192, 113] on span "Navegador" at bounding box center [204, 112] width 33 height 9
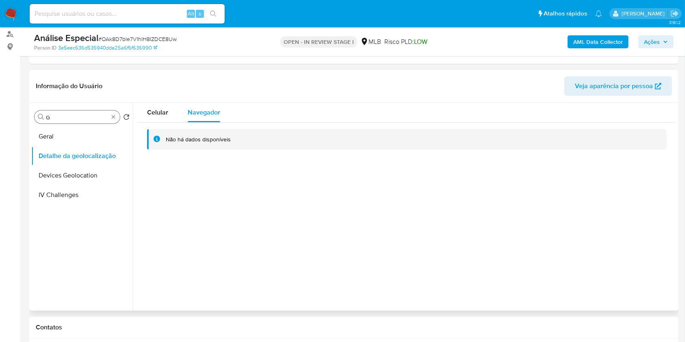
click at [78, 115] on input "G" at bounding box center [77, 117] width 63 height 7
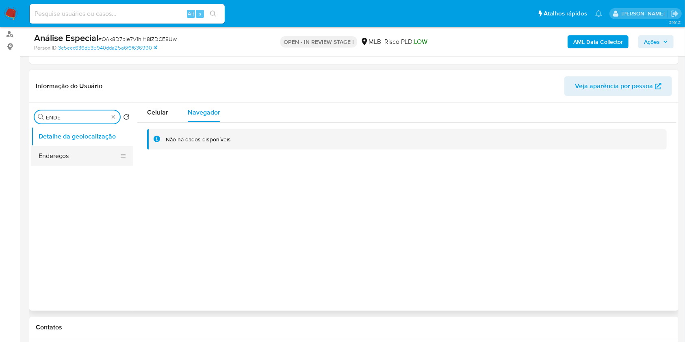
type input "ENDE"
click at [88, 158] on button "Endereços" at bounding box center [78, 156] width 95 height 20
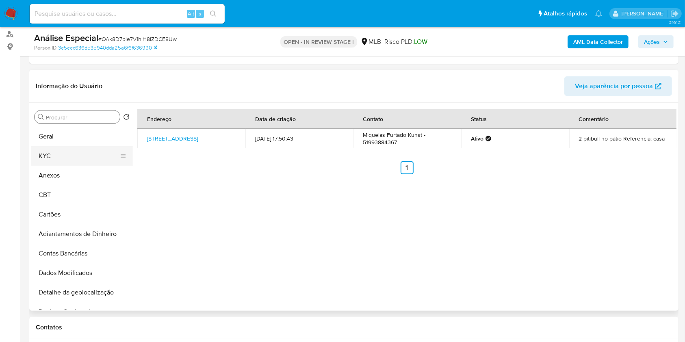
click at [85, 153] on button "KYC" at bounding box center [78, 156] width 95 height 20
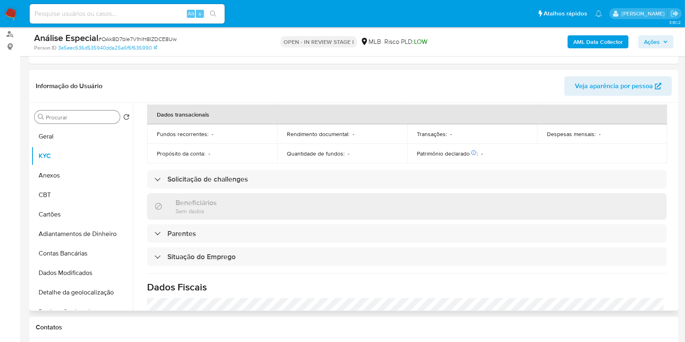
scroll to position [345, 0]
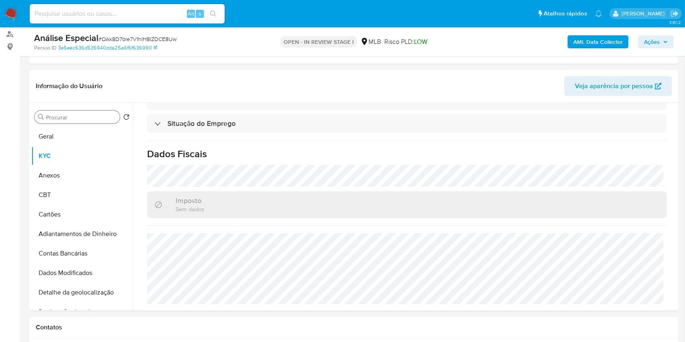
click at [98, 121] on div "Procurar" at bounding box center [77, 117] width 85 height 13
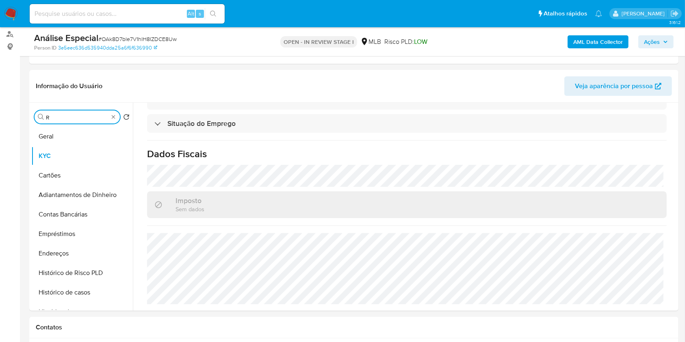
click at [97, 119] on input "R" at bounding box center [77, 117] width 63 height 7
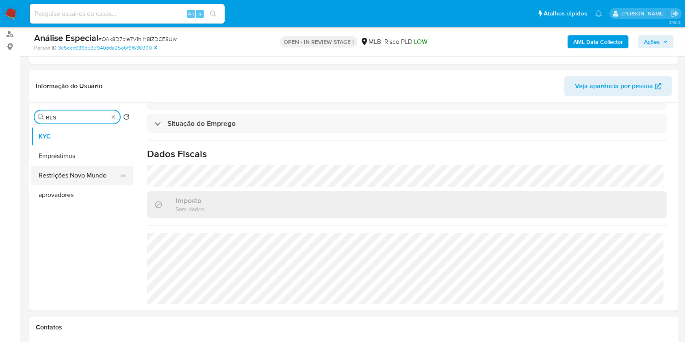
type input "RES"
click at [80, 174] on button "Restrições Novo Mundo" at bounding box center [78, 176] width 95 height 20
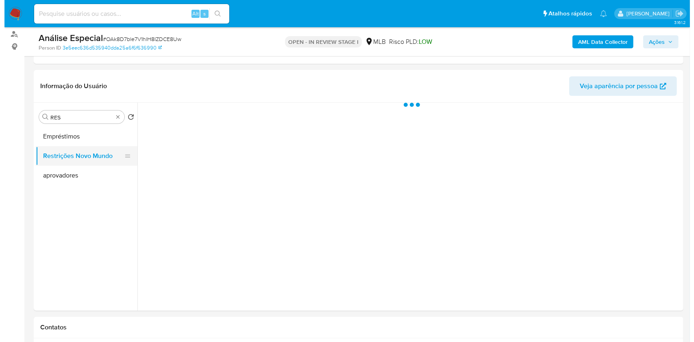
scroll to position [0, 0]
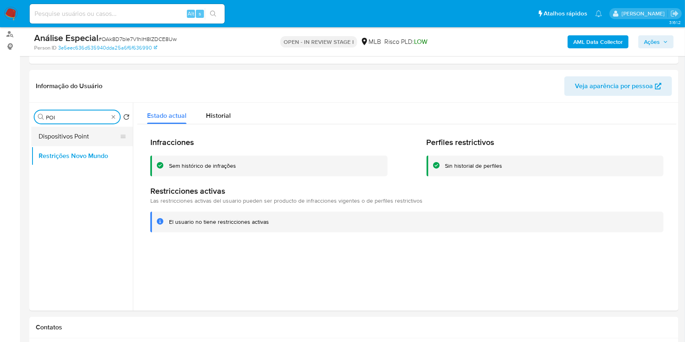
type input "POI"
click at [88, 129] on button "Dispositivos Point" at bounding box center [78, 137] width 95 height 20
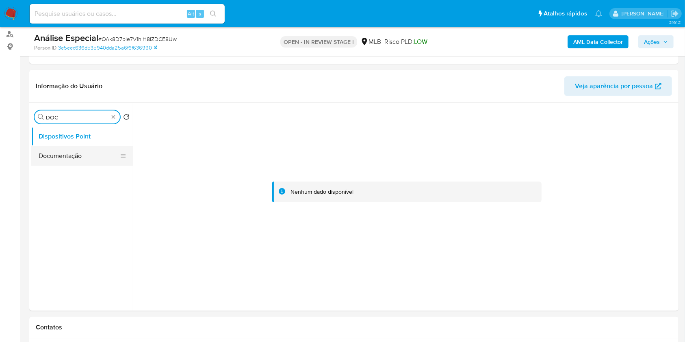
type input "DOC"
click at [83, 150] on button "Documentação" at bounding box center [78, 156] width 95 height 20
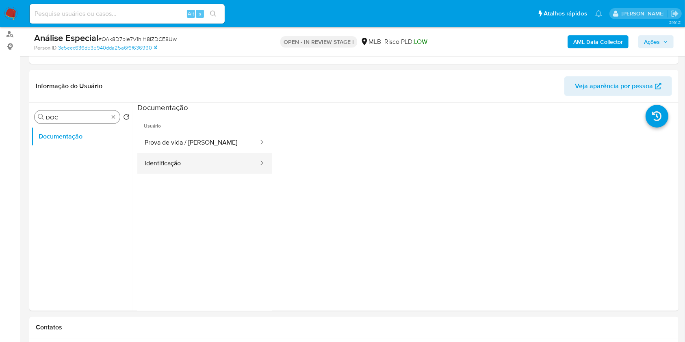
click at [202, 172] on button "Identificação" at bounding box center [198, 163] width 122 height 21
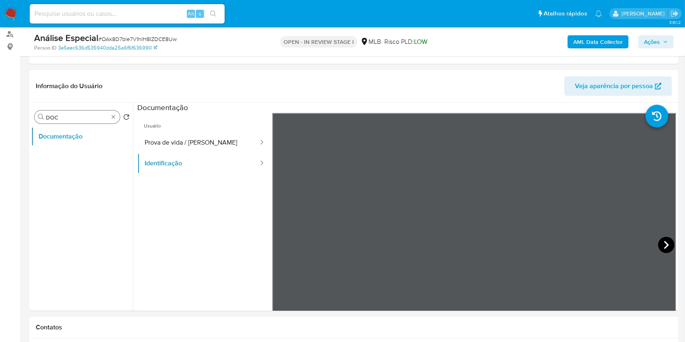
drag, startPoint x: 650, startPoint y: 249, endPoint x: 657, endPoint y: 243, distance: 8.7
click at [650, 250] on div at bounding box center [474, 246] width 404 height 267
click at [658, 242] on icon at bounding box center [666, 245] width 16 height 16
click at [182, 144] on button "Prova de vida / [PERSON_NAME]" at bounding box center [198, 142] width 122 height 21
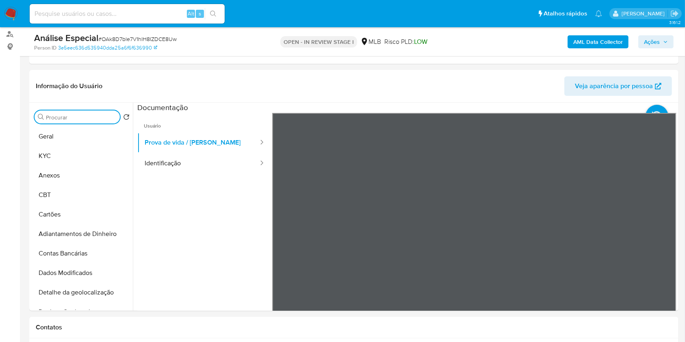
click at [601, 40] on b "AML Data Collector" at bounding box center [598, 41] width 50 height 13
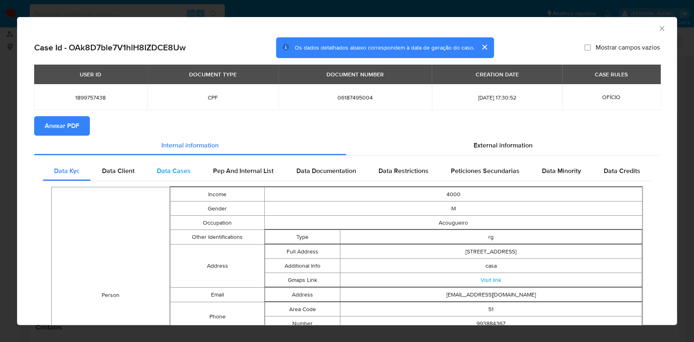
drag, startPoint x: 76, startPoint y: 124, endPoint x: 195, endPoint y: 172, distance: 127.6
click at [76, 125] on span "Anexar PDF" at bounding box center [62, 126] width 35 height 18
click at [657, 32] on icon "Fechar a janela" at bounding box center [661, 28] width 8 height 8
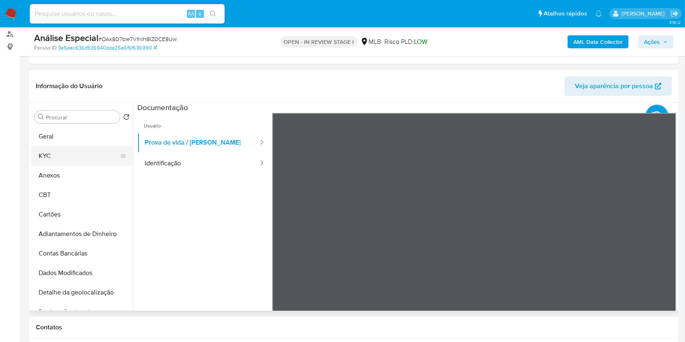
click at [98, 155] on button "KYC" at bounding box center [78, 156] width 95 height 20
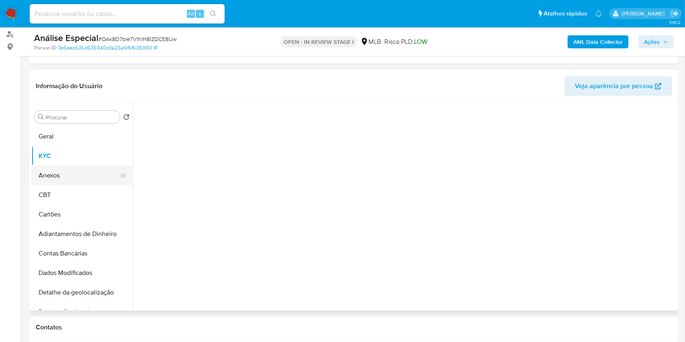
click at [85, 171] on button "Anexos" at bounding box center [78, 176] width 95 height 20
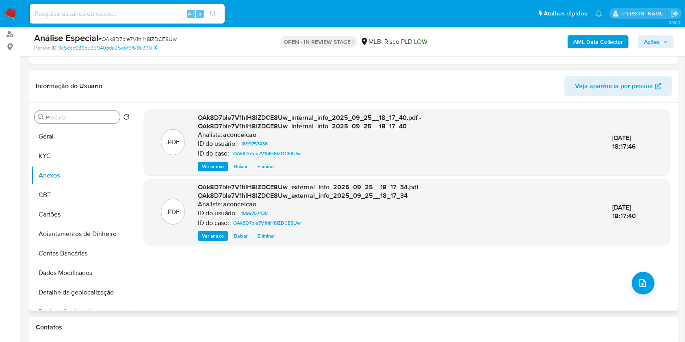
click at [78, 118] on input "Procurar" at bounding box center [81, 117] width 71 height 7
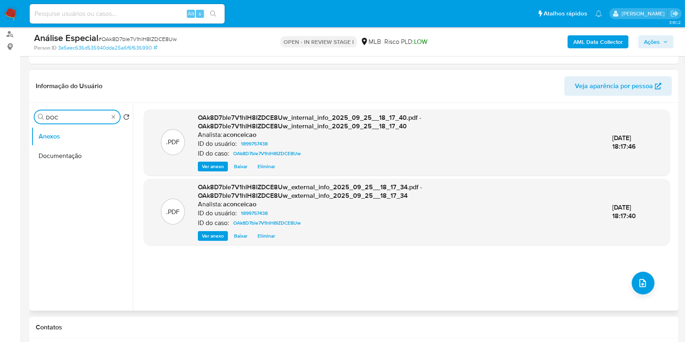
type input "DOC"
click at [67, 172] on ul "Anexos Documentação" at bounding box center [82, 218] width 102 height 183
click at [67, 154] on button "Documentação" at bounding box center [78, 156] width 95 height 20
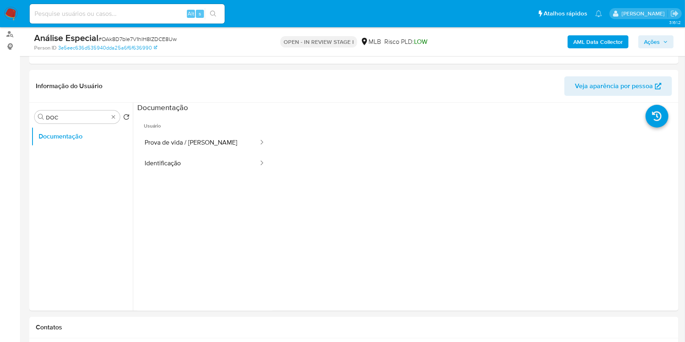
click at [110, 119] on div "Procurar DOC" at bounding box center [77, 117] width 85 height 13
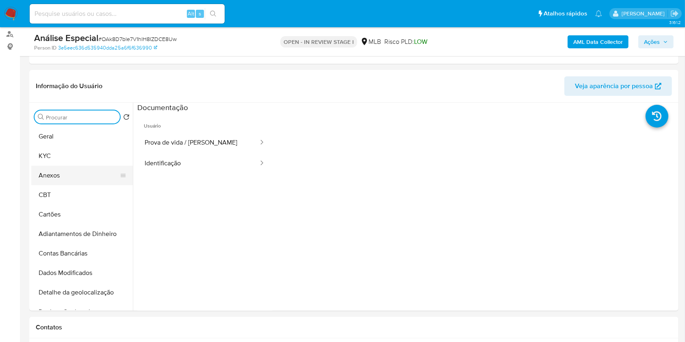
drag, startPoint x: 65, startPoint y: 171, endPoint x: 69, endPoint y: 172, distance: 4.5
click at [66, 172] on button "Anexos" at bounding box center [78, 176] width 95 height 20
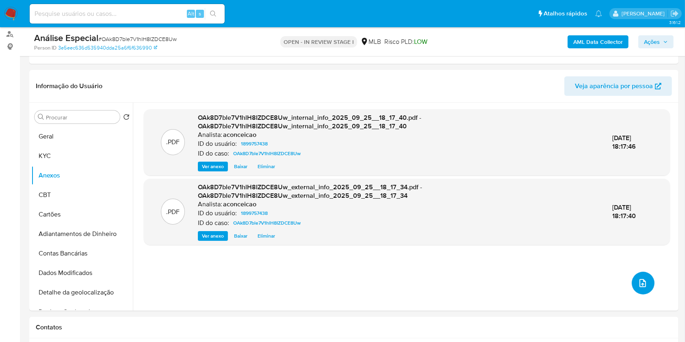
click at [638, 279] on icon "upload-file" at bounding box center [643, 283] width 10 height 10
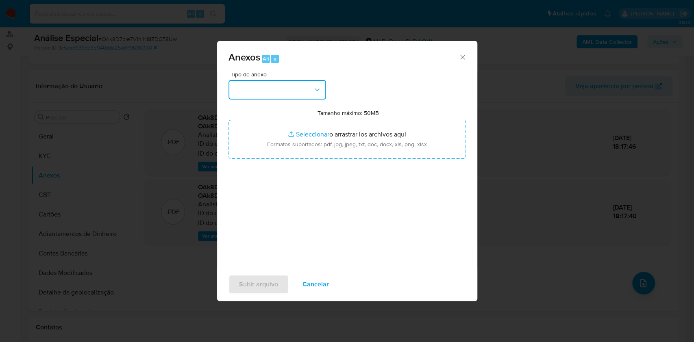
click at [267, 97] on button "button" at bounding box center [277, 90] width 98 height 20
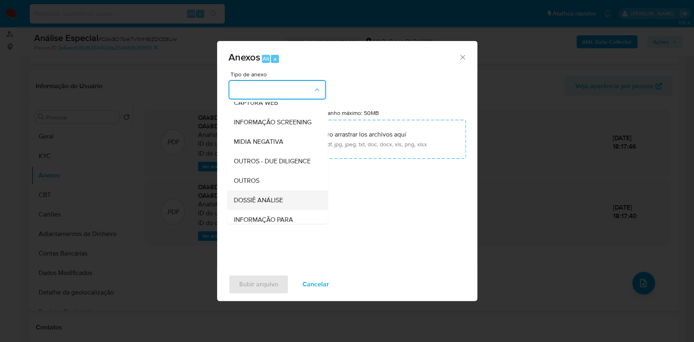
scroll to position [125, 0]
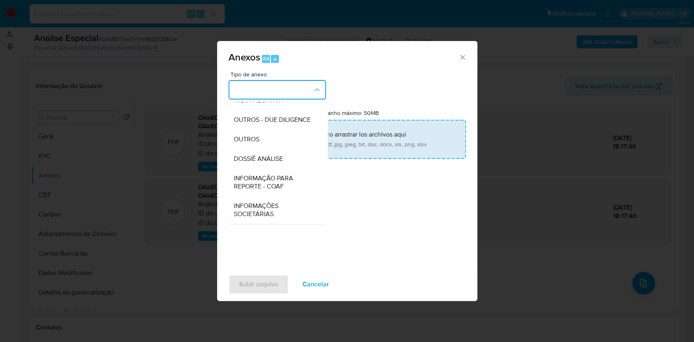
drag, startPoint x: 248, startPoint y: 138, endPoint x: 393, endPoint y: 124, distance: 145.8
click at [252, 137] on span "OUTROS" at bounding box center [246, 139] width 26 height 8
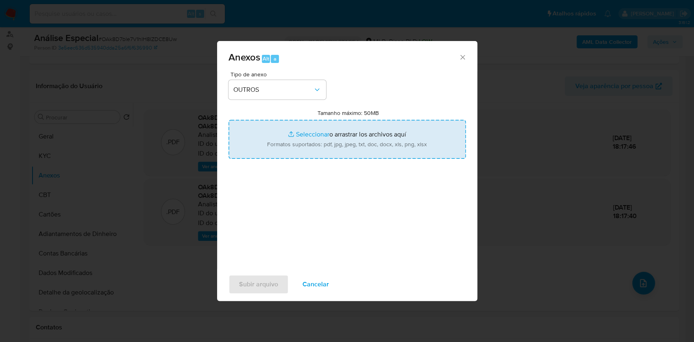
type input "C:\fakepath\Mulan 1899757438_Miqueias Furtado Kunst 2025_09_25_08_49_13.pdf"
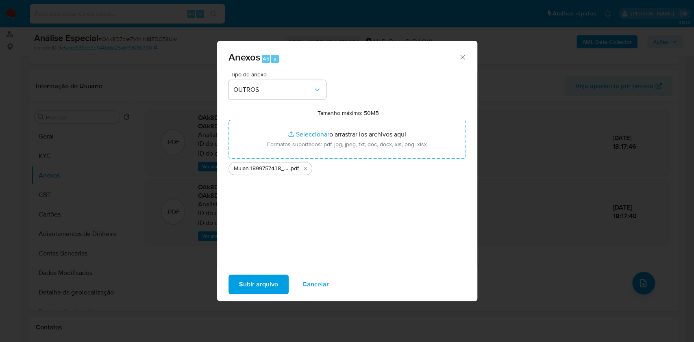
drag, startPoint x: 616, startPoint y: 0, endPoint x: 258, endPoint y: 280, distance: 453.8
click at [258, 280] on span "Subir arquivo" at bounding box center [258, 284] width 39 height 18
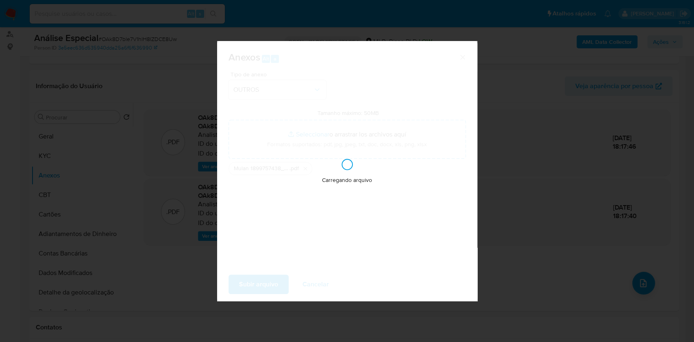
click at [523, 179] on div "Anexos Alt a Tipo de anexo OUTROS Tamanho máximo: 50MB Seleccionar archivos Sel…" at bounding box center [347, 171] width 694 height 342
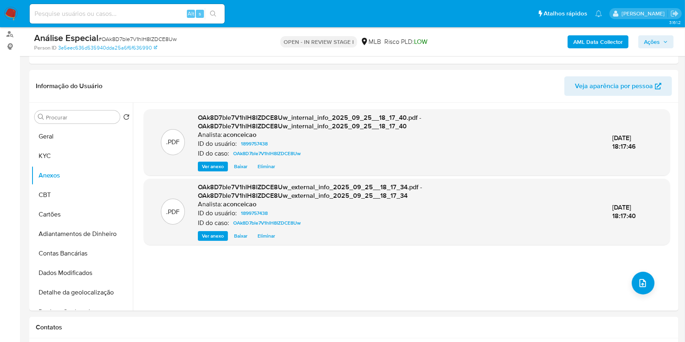
drag, startPoint x: 662, startPoint y: 44, endPoint x: 635, endPoint y: 49, distance: 27.3
click at [662, 44] on span "Ações" at bounding box center [656, 41] width 24 height 11
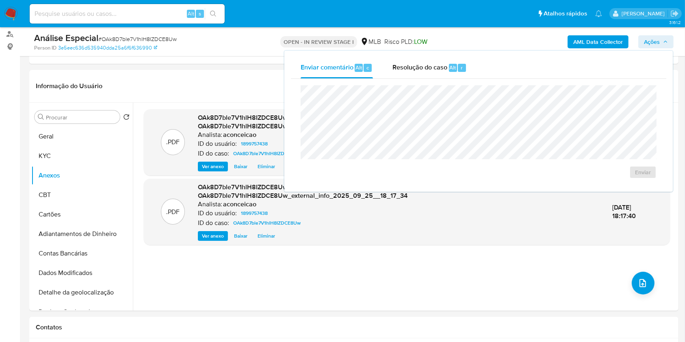
drag, startPoint x: 449, startPoint y: 69, endPoint x: 449, endPoint y: 84, distance: 14.6
click at [449, 72] on div "Resolução do caso Alt r" at bounding box center [430, 67] width 74 height 21
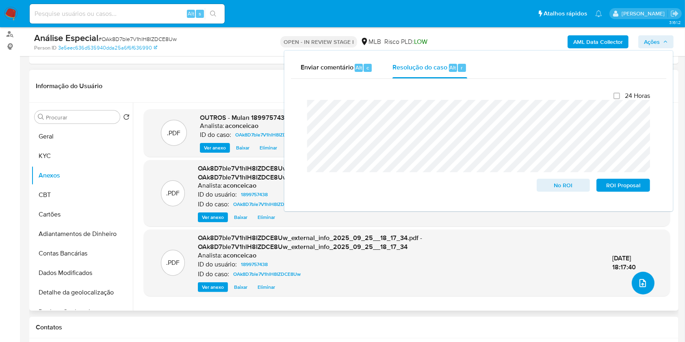
click at [640, 281] on icon "upload-file" at bounding box center [643, 283] width 10 height 10
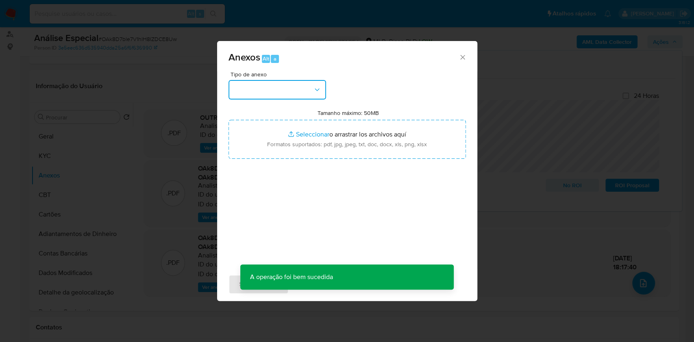
click at [261, 85] on button "button" at bounding box center [277, 90] width 98 height 20
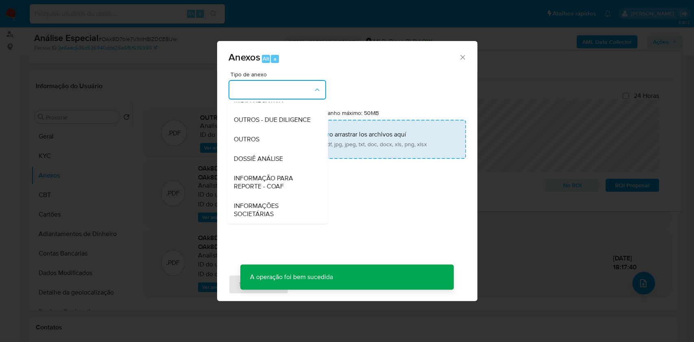
drag, startPoint x: 270, startPoint y: 144, endPoint x: 305, endPoint y: 128, distance: 38.4
click at [271, 143] on div "OUTROS" at bounding box center [274, 140] width 83 height 20
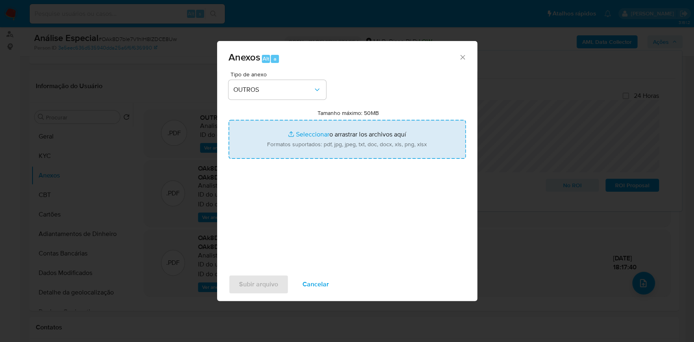
type input "C:\fakepath\SAR - XXXX - CPF 06187495004 - MIQUEIAS FURTADO KUNST.pdf"
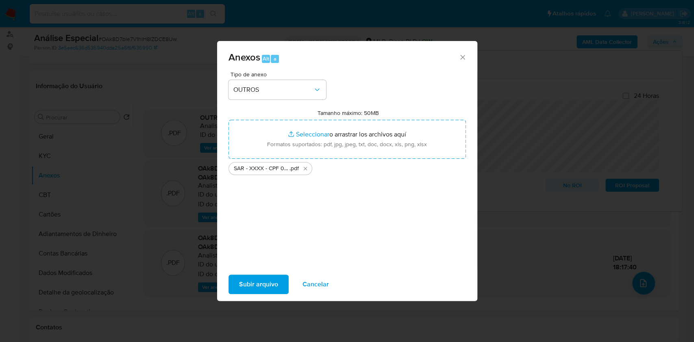
click at [267, 281] on span "Subir arquivo" at bounding box center [258, 284] width 39 height 18
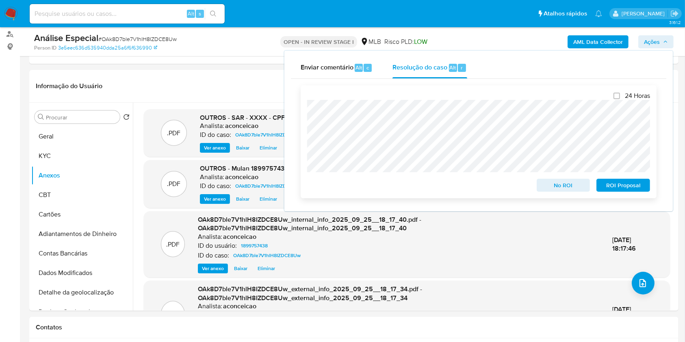
click at [614, 184] on span "ROI Proposal" at bounding box center [623, 185] width 42 height 11
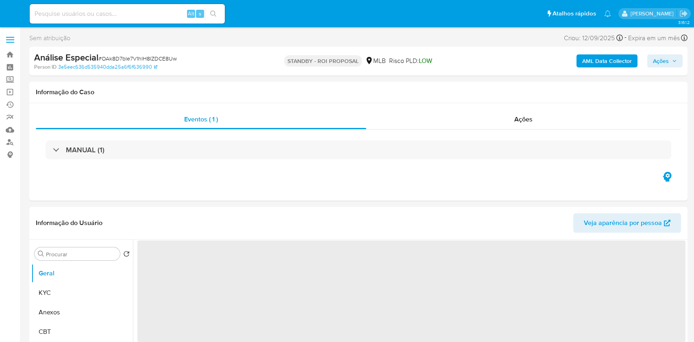
select select "10"
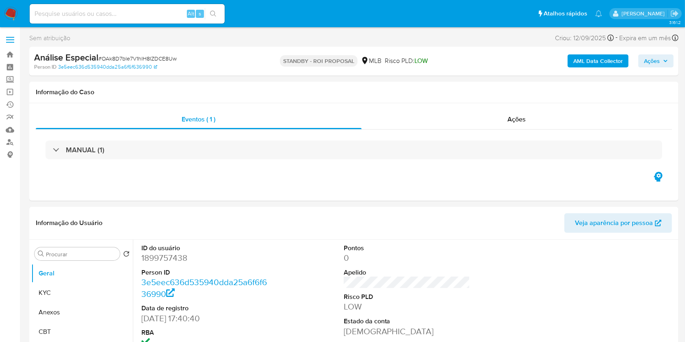
click at [148, 13] on input at bounding box center [127, 14] width 195 height 11
paste input "RlfgXYU75ahvqNdx6npVb7Rs"
type input "RlfgXYU75ahvqNdx6npVb7Rs"
click at [209, 17] on button "search-icon" at bounding box center [213, 13] width 17 height 11
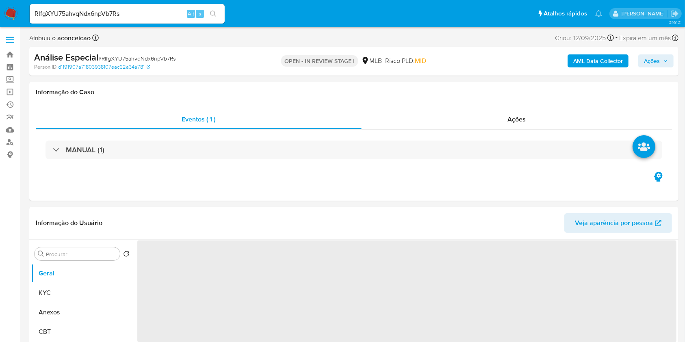
select select "10"
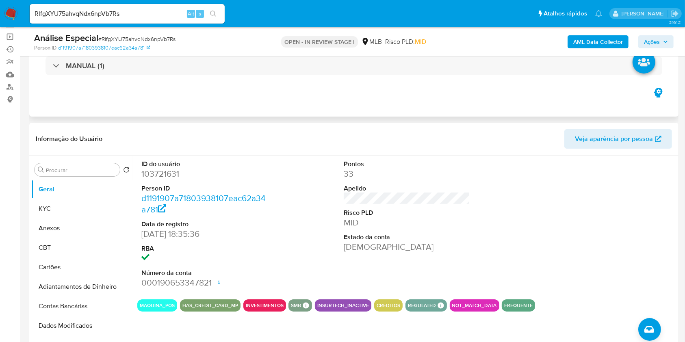
scroll to position [108, 0]
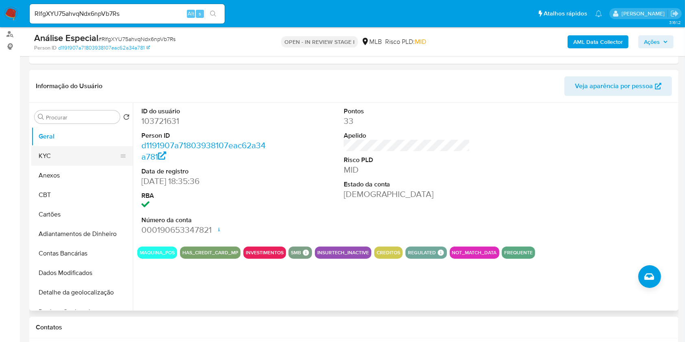
click at [70, 152] on button "KYC" at bounding box center [78, 156] width 95 height 20
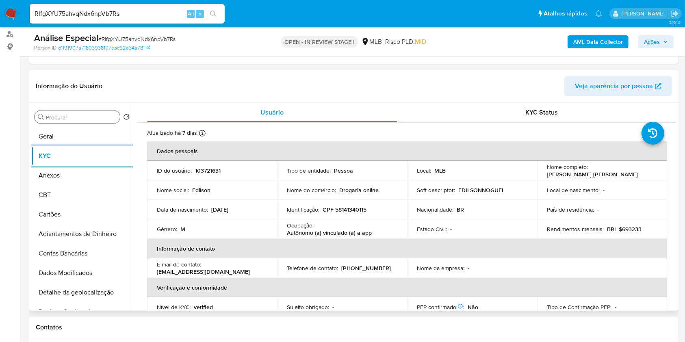
click at [84, 115] on input "Procurar" at bounding box center [81, 117] width 71 height 7
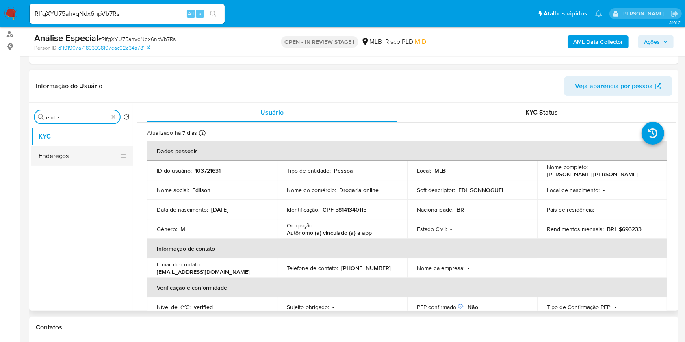
type input "ende"
click at [102, 156] on button "Endereços" at bounding box center [78, 156] width 95 height 20
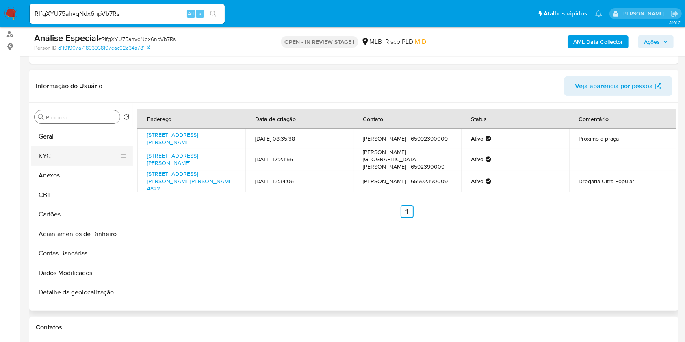
click at [76, 156] on button "KYC" at bounding box center [78, 156] width 95 height 20
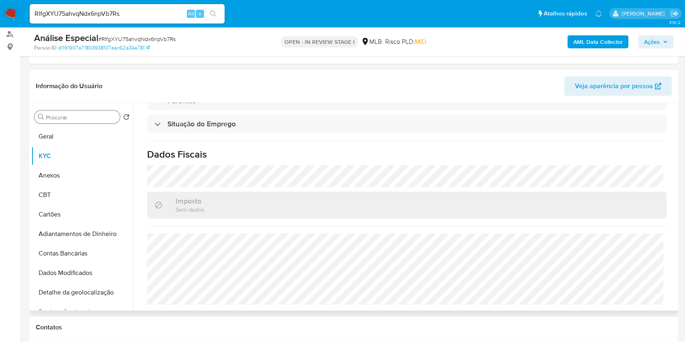
scroll to position [345, 0]
click at [66, 117] on input "Procurar" at bounding box center [81, 117] width 71 height 7
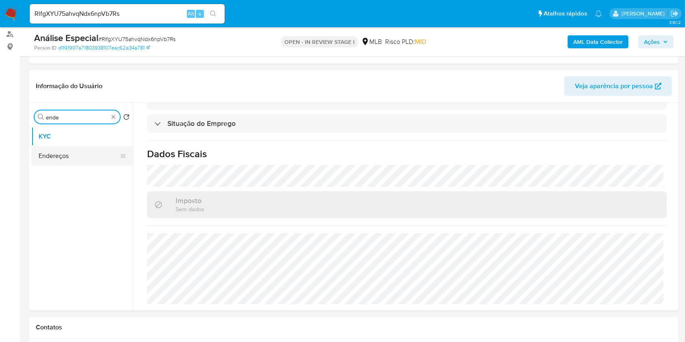
type input "ende"
click at [81, 156] on button "Endereços" at bounding box center [78, 156] width 95 height 20
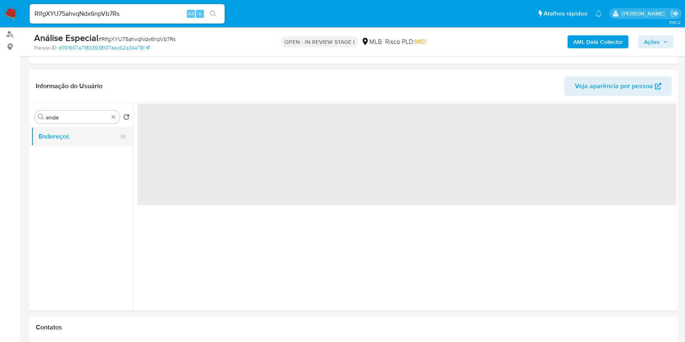
scroll to position [0, 0]
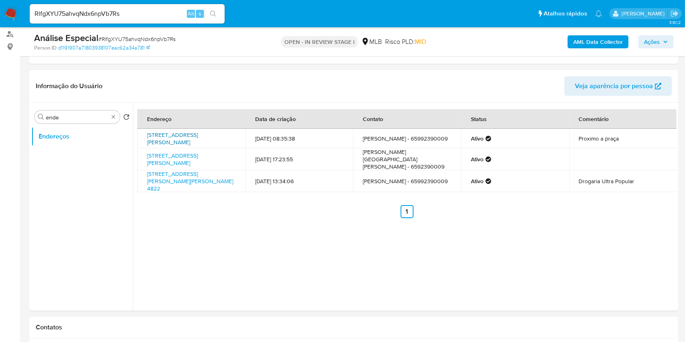
click at [198, 137] on link "Rua Dos Jacarandás Qdra 8 7, Várzea Grande, Mato Grosso, 78115120, Brasil 7" at bounding box center [172, 138] width 51 height 15
click at [187, 137] on link "Rua Dos Jacarandás Qdra 8 7, Várzea Grande, Mato Grosso, 78115120, Brasil 7" at bounding box center [172, 138] width 51 height 15
click at [180, 160] on link "Rua Dos Jacarandás 7, Várzea Grande, Mato Grosso, 78115420, Brasil 7" at bounding box center [172, 159] width 51 height 15
click at [113, 121] on div "Procurar ende" at bounding box center [77, 117] width 85 height 13
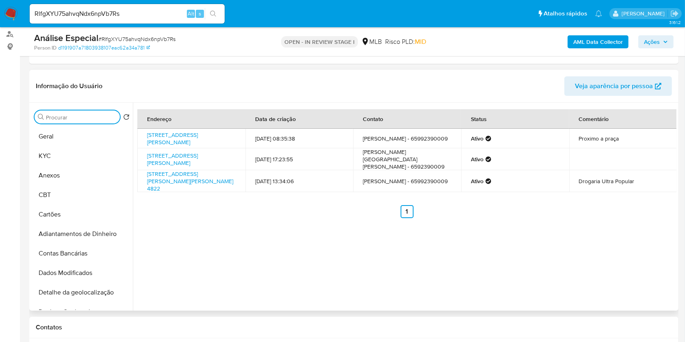
click at [108, 116] on input "Procurar" at bounding box center [81, 117] width 71 height 7
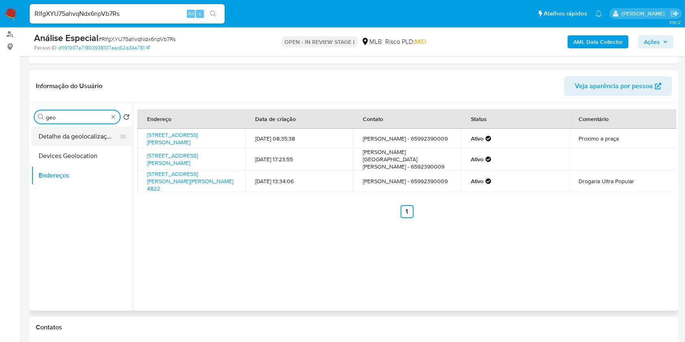
type input "geo"
click at [87, 135] on button "Detalhe da geolocalização" at bounding box center [78, 137] width 95 height 20
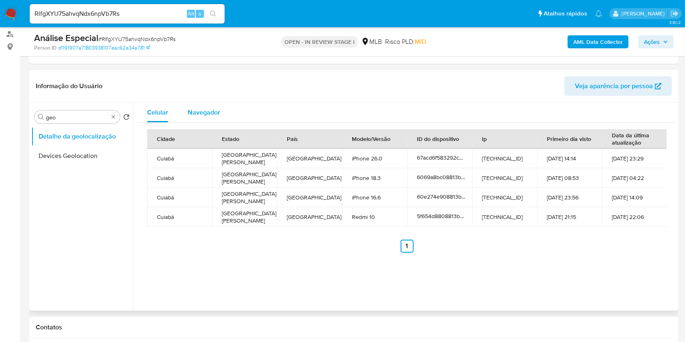
click at [200, 115] on span "Navegador" at bounding box center [204, 112] width 33 height 9
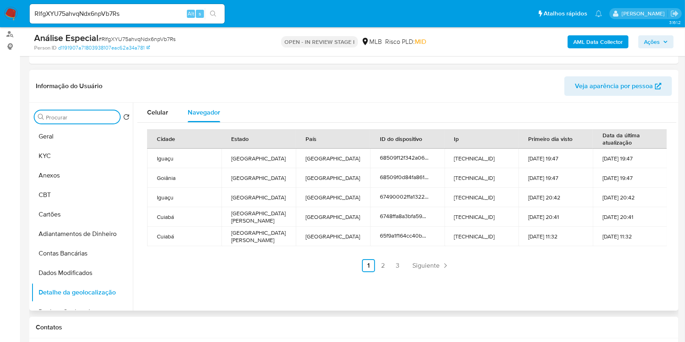
drag, startPoint x: 111, startPoint y: 113, endPoint x: 112, endPoint y: 117, distance: 4.6
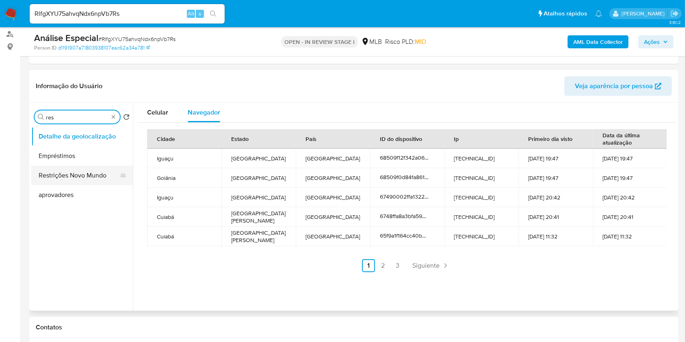
type input "res"
click at [78, 175] on button "Restrições Novo Mundo" at bounding box center [78, 176] width 95 height 20
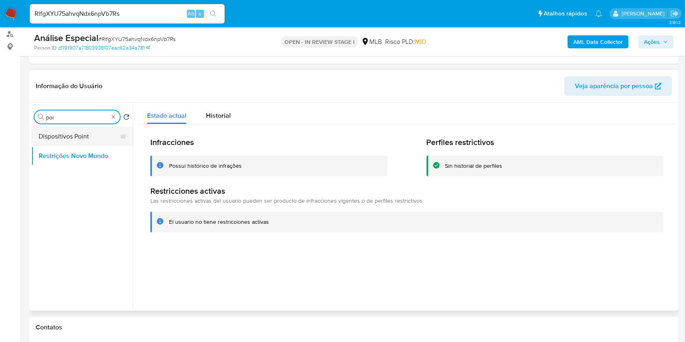
type input "poi"
click at [82, 130] on button "Dispositivos Point" at bounding box center [78, 137] width 95 height 20
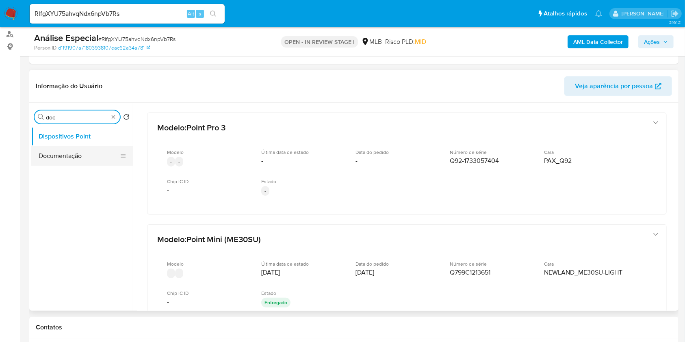
type input "doc"
click at [91, 158] on button "Documentação" at bounding box center [78, 156] width 95 height 20
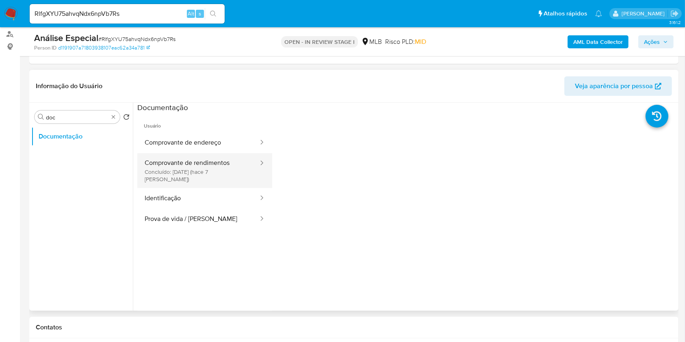
drag, startPoint x: 204, startPoint y: 173, endPoint x: 215, endPoint y: 173, distance: 10.2
click at [204, 173] on button "Comprovante de rendimentos Concluído: 18/09/2025 (hace 7 días)" at bounding box center [198, 170] width 122 height 35
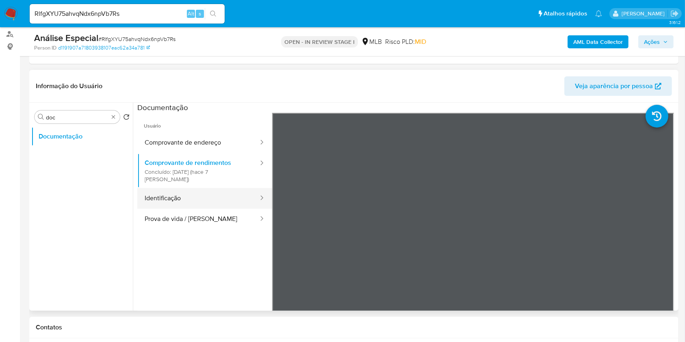
click at [185, 188] on button "Identificação" at bounding box center [198, 198] width 122 height 21
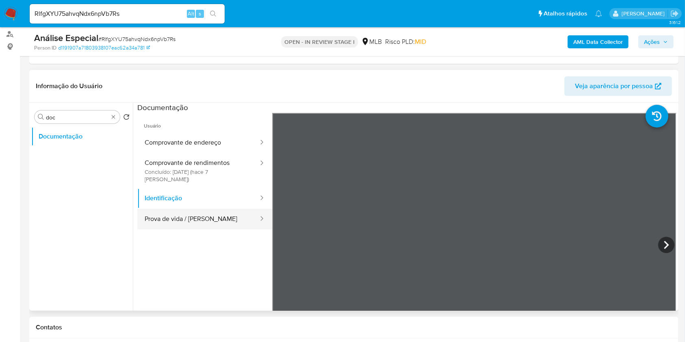
click at [203, 209] on button "Prova de vida / Selfie" at bounding box center [198, 219] width 122 height 21
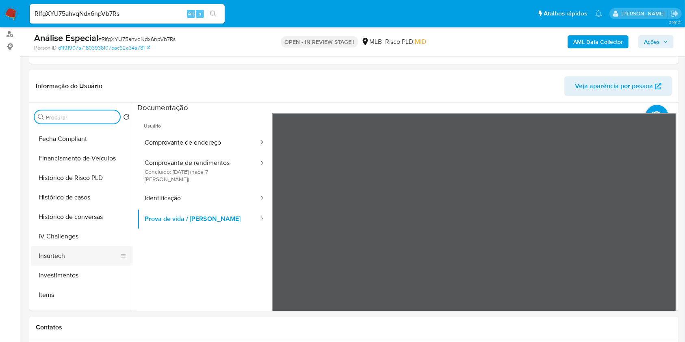
scroll to position [325, 0]
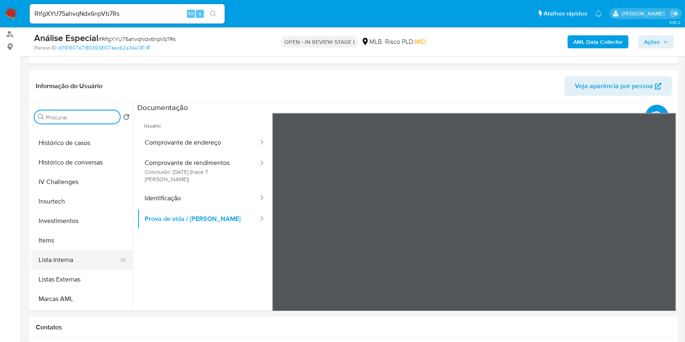
click at [72, 257] on button "Lista Interna" at bounding box center [78, 260] width 95 height 20
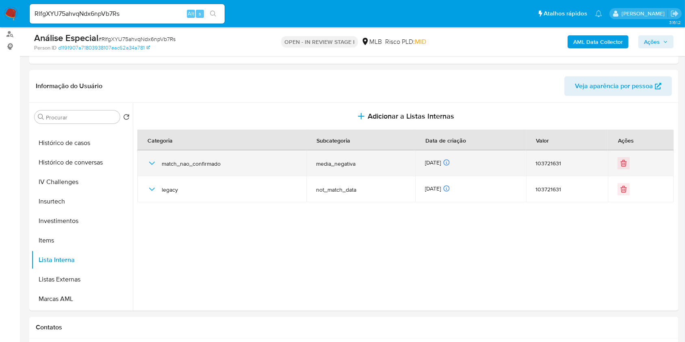
click at [152, 163] on icon "button" at bounding box center [152, 163] width 10 height 10
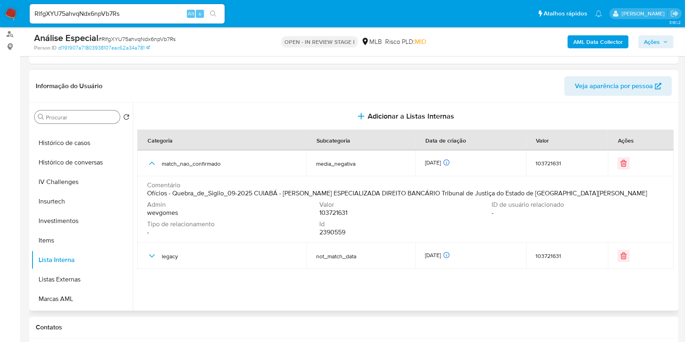
click at [81, 121] on div "Procurar" at bounding box center [77, 117] width 85 height 13
click at [81, 119] on input "Procurar" at bounding box center [81, 117] width 71 height 7
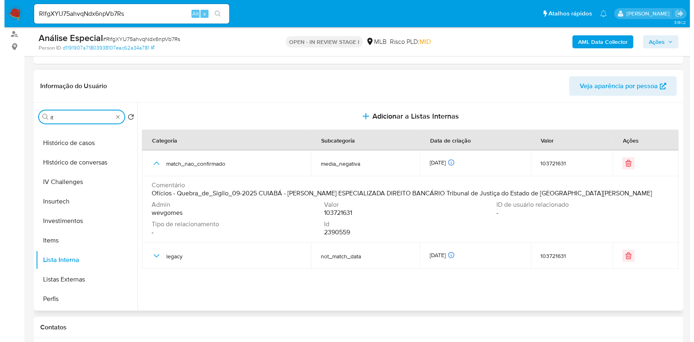
scroll to position [0, 0]
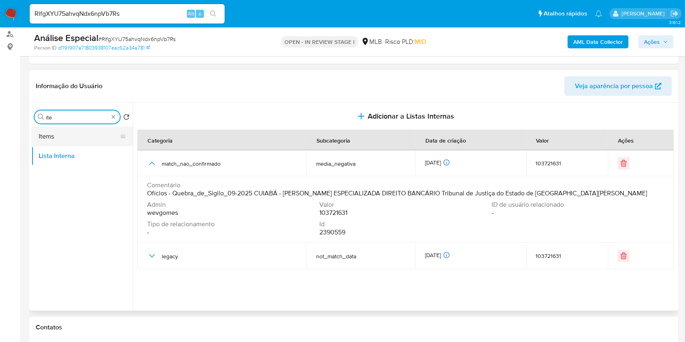
type input "ite"
click at [81, 142] on button "Items" at bounding box center [78, 137] width 95 height 20
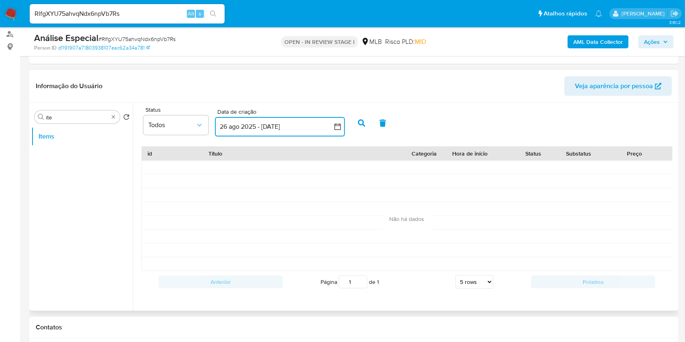
click at [228, 126] on button "26 ago 2025 - 25 sep 2025" at bounding box center [280, 127] width 130 height 20
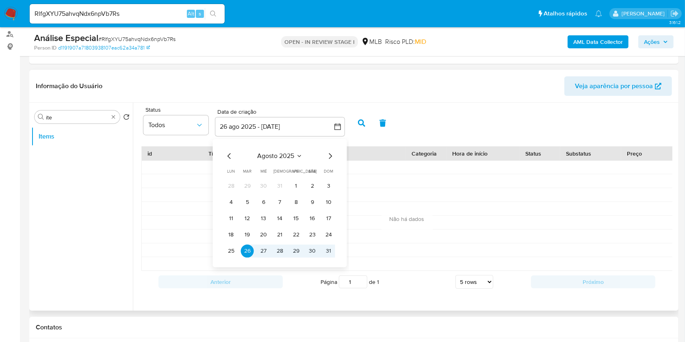
click at [284, 158] on span "agosto 2025" at bounding box center [275, 156] width 37 height 8
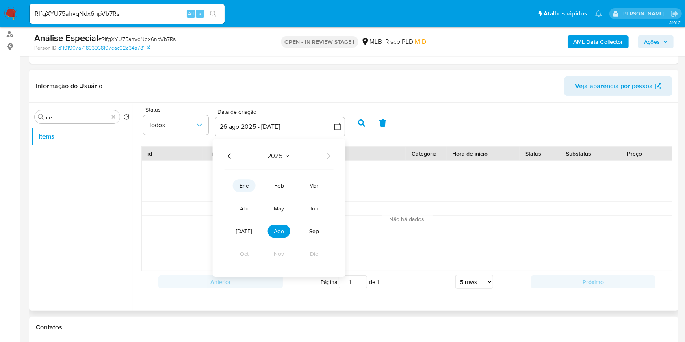
click at [246, 187] on span "ene" at bounding box center [244, 186] width 10 height 8
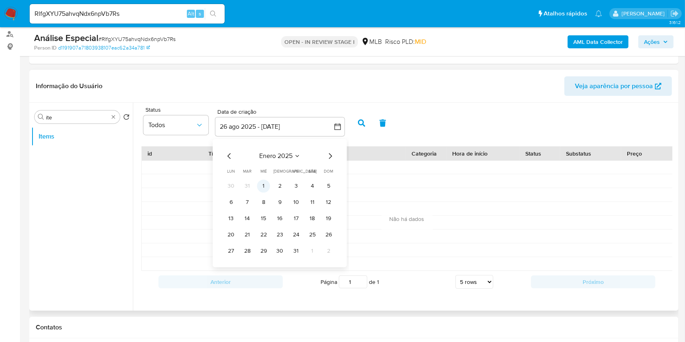
click at [257, 186] on button "1" at bounding box center [263, 186] width 13 height 13
click at [297, 150] on div "enero 2025 enero 2025 lun lunes mar martes mié miércoles jue jueves vie viernes…" at bounding box center [280, 203] width 130 height 128
click at [298, 153] on icon "Seleccionar mes y año" at bounding box center [297, 156] width 7 height 7
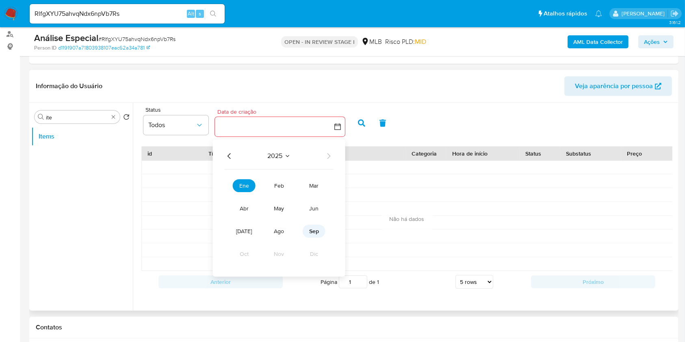
click at [319, 229] on span "sep" at bounding box center [314, 231] width 10 height 8
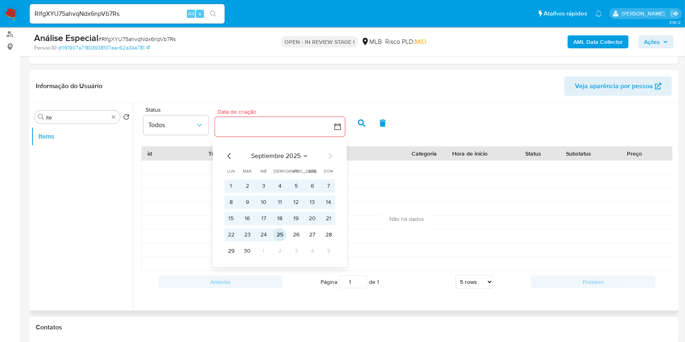
click at [283, 233] on button "25" at bounding box center [279, 234] width 13 height 13
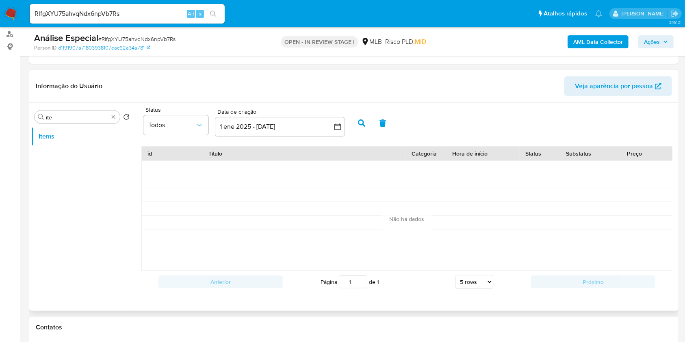
click at [354, 119] on button "button" at bounding box center [361, 123] width 21 height 20
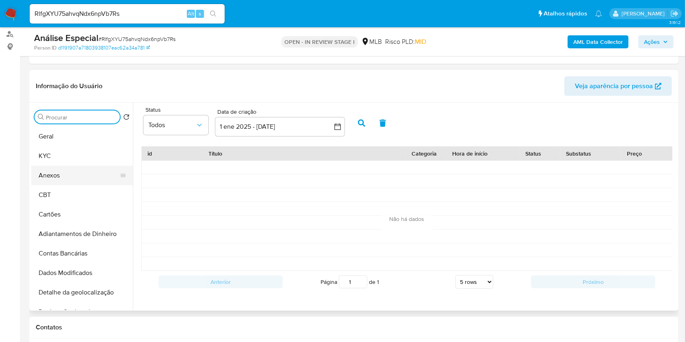
click at [88, 184] on button "Anexos" at bounding box center [78, 176] width 95 height 20
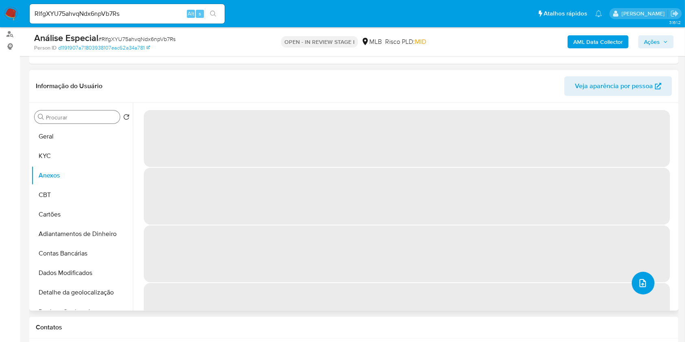
click at [647, 279] on button "upload-file" at bounding box center [643, 283] width 23 height 23
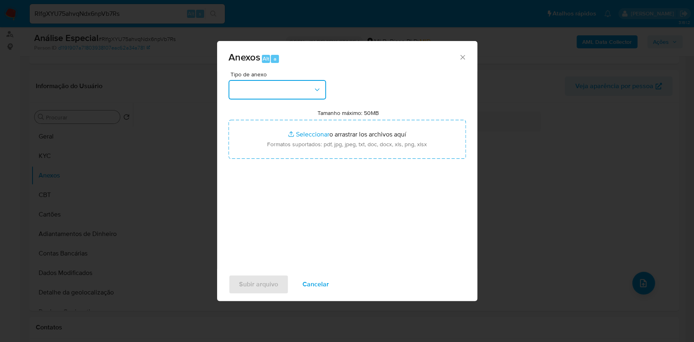
click at [320, 95] on button "button" at bounding box center [277, 90] width 98 height 20
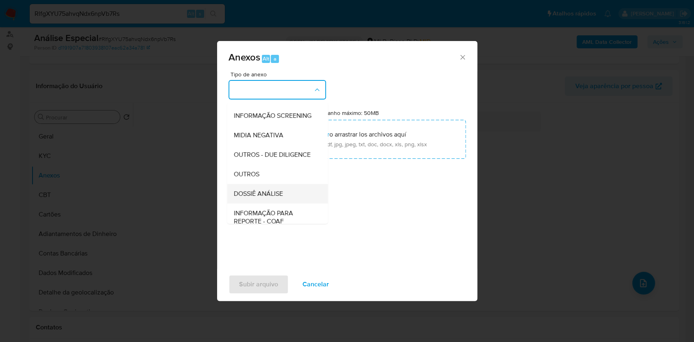
scroll to position [125, 0]
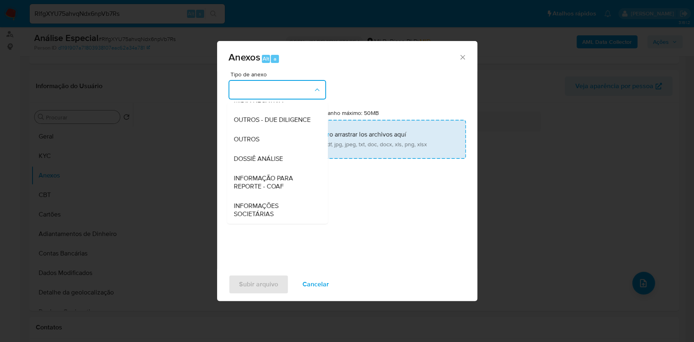
drag, startPoint x: 263, startPoint y: 139, endPoint x: 288, endPoint y: 144, distance: 25.3
click at [263, 139] on div "OUTROS" at bounding box center [274, 140] width 83 height 20
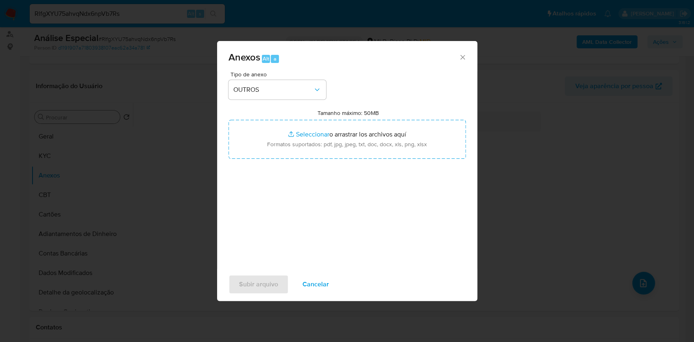
click at [466, 56] on icon "Cerrar" at bounding box center [462, 57] width 8 height 8
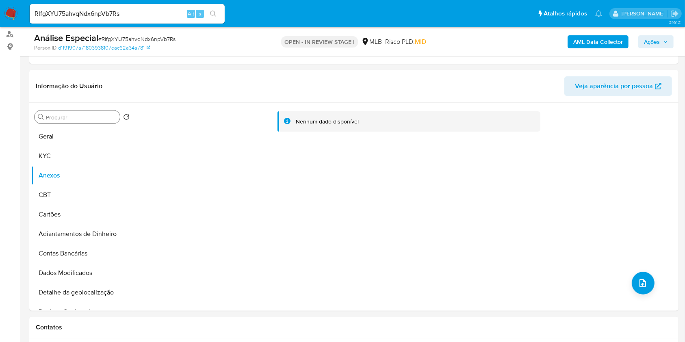
click at [592, 43] on b "AML Data Collector" at bounding box center [598, 41] width 50 height 13
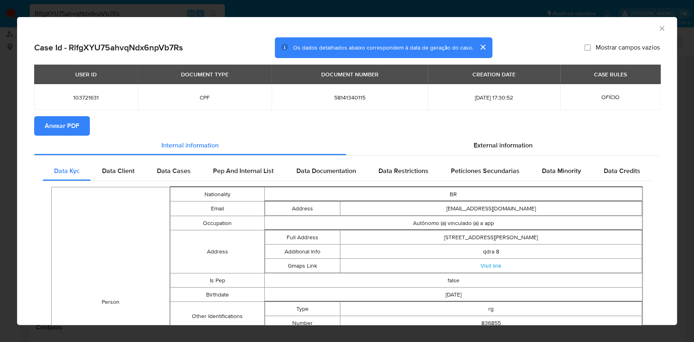
click at [78, 135] on span "Anexar PDF" at bounding box center [62, 126] width 35 height 18
click at [657, 25] on icon "Fechar a janela" at bounding box center [661, 28] width 8 height 8
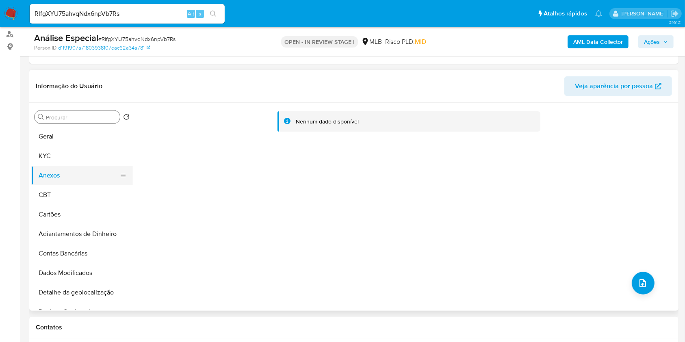
drag, startPoint x: 73, startPoint y: 155, endPoint x: 61, endPoint y: 169, distance: 18.5
click at [73, 155] on button "KYC" at bounding box center [82, 156] width 102 height 20
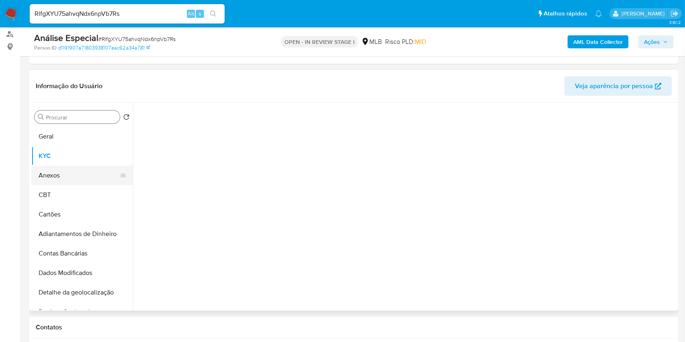
click at [61, 171] on button "Anexos" at bounding box center [78, 176] width 95 height 20
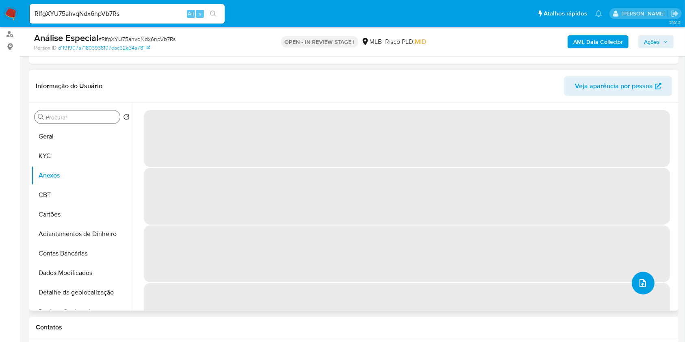
click at [640, 280] on icon "upload-file" at bounding box center [643, 283] width 10 height 10
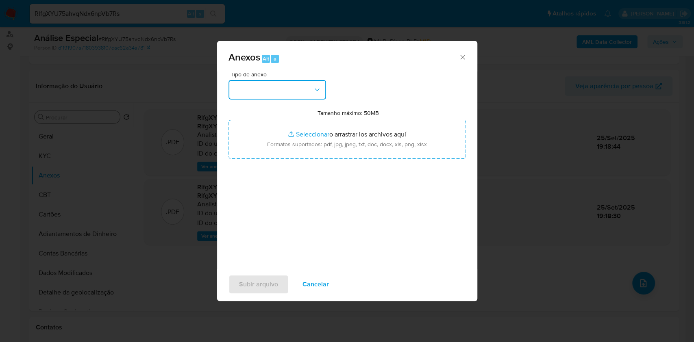
click at [299, 94] on button "button" at bounding box center [277, 90] width 98 height 20
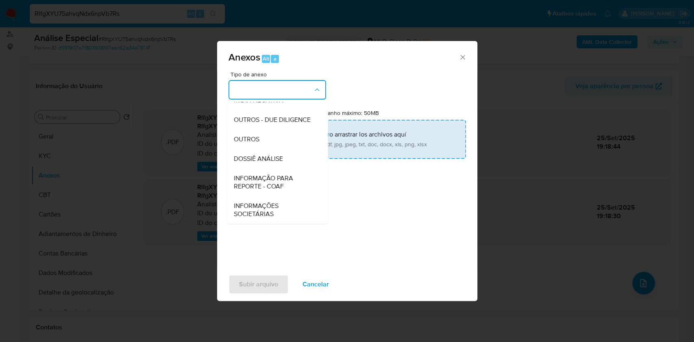
drag, startPoint x: 263, startPoint y: 138, endPoint x: 344, endPoint y: 121, distance: 82.6
click at [264, 138] on div "OUTROS" at bounding box center [274, 140] width 83 height 20
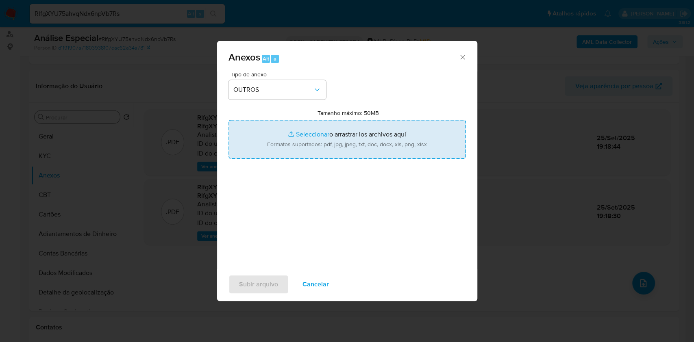
type input "C:\fakepath\Mulan 103721631_Edilson Nogueira da Cunha Pereira 2025_09_25_08_50_…"
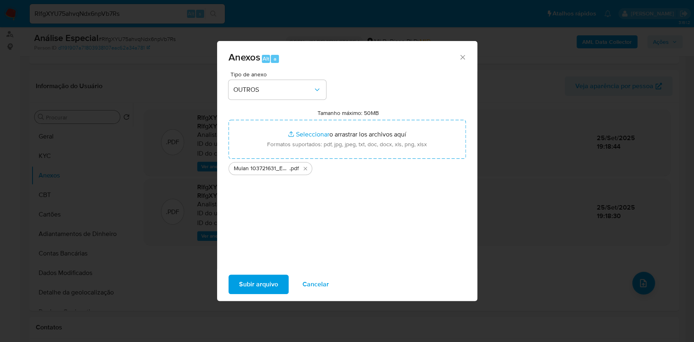
click at [264, 285] on span "Subir arquivo" at bounding box center [258, 284] width 39 height 18
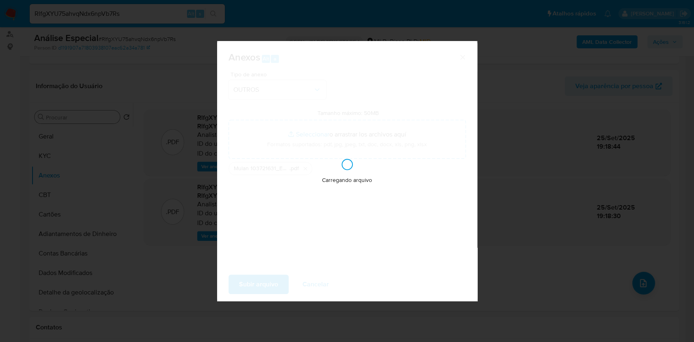
click at [523, 208] on div "Anexos Alt a Tipo de anexo OUTROS Tamanho máximo: 50MB Seleccionar archivos Sel…" at bounding box center [347, 171] width 694 height 342
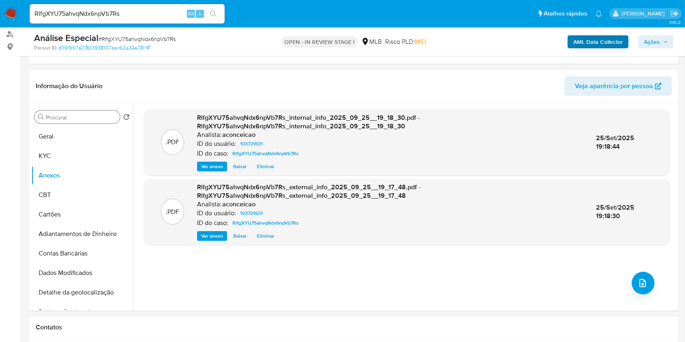
drag, startPoint x: 654, startPoint y: 37, endPoint x: 603, endPoint y: 47, distance: 52.7
click at [654, 37] on span "Ações" at bounding box center [652, 41] width 16 height 13
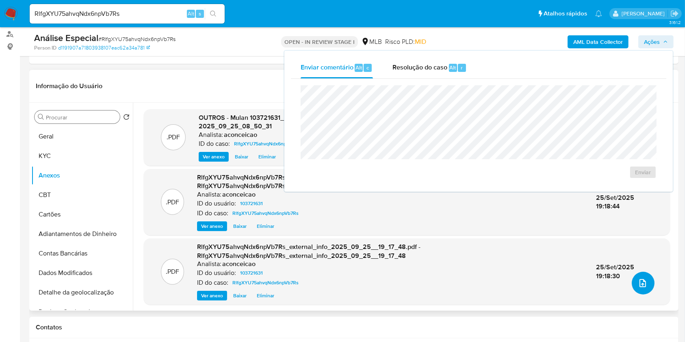
click at [644, 286] on button "upload-file" at bounding box center [643, 283] width 23 height 23
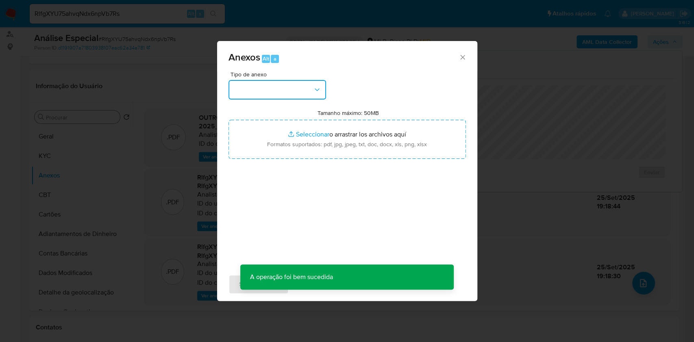
click at [310, 88] on button "button" at bounding box center [277, 90] width 98 height 20
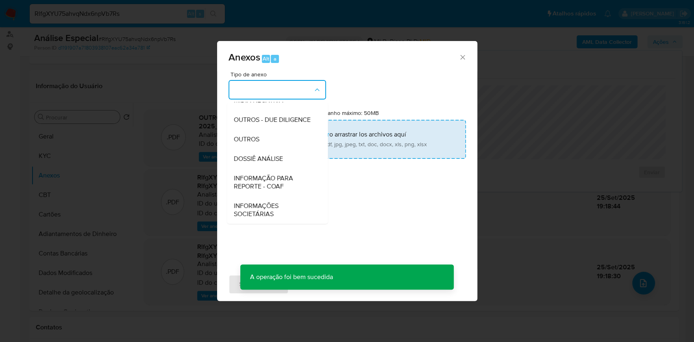
drag, startPoint x: 266, startPoint y: 143, endPoint x: 380, endPoint y: 126, distance: 115.3
click at [267, 143] on div "OUTROS" at bounding box center [274, 140] width 83 height 20
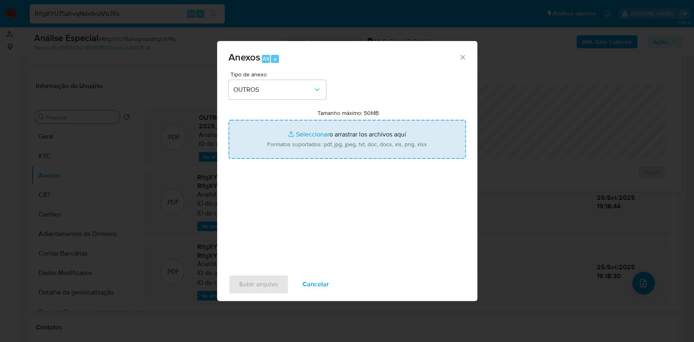
type input "C:\fakepath\SAR - XXXX - CPF 58141340115 - EDILSON NOGUEIRA DA CUNHA PEREIRA.pdf"
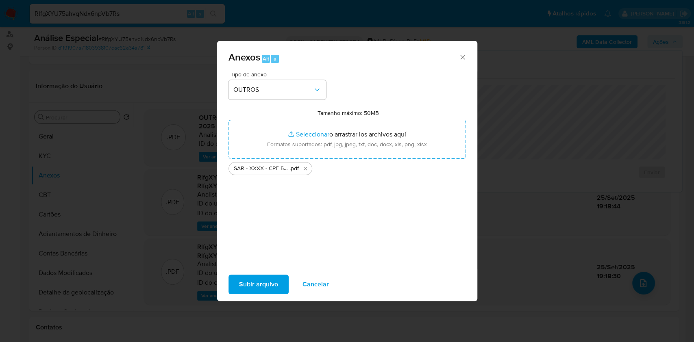
click at [276, 288] on span "Subir arquivo" at bounding box center [258, 284] width 39 height 18
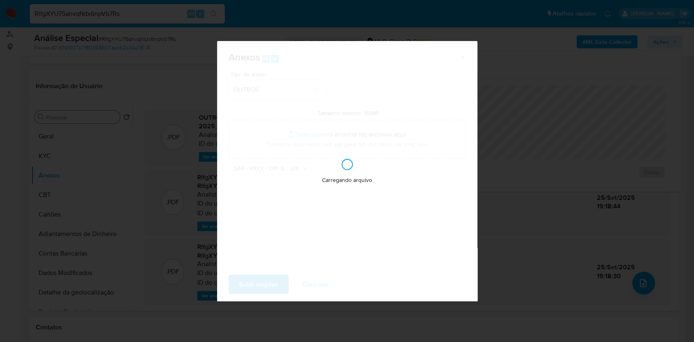
click at [501, 210] on div "Anexos Alt a Tipo de anexo OUTROS Tamanho máximo: 50MB Seleccionar archivos Sel…" at bounding box center [347, 171] width 694 height 342
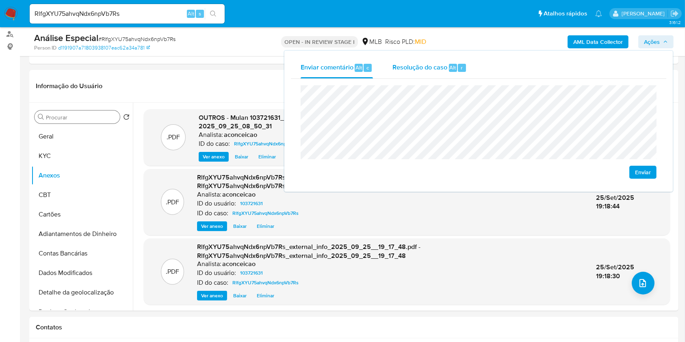
click at [428, 74] on div "Resolução do caso Alt r" at bounding box center [430, 67] width 74 height 21
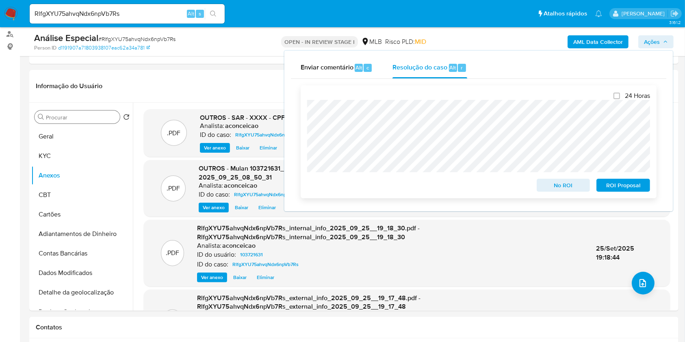
click at [611, 183] on span "ROI Proposal" at bounding box center [623, 185] width 42 height 11
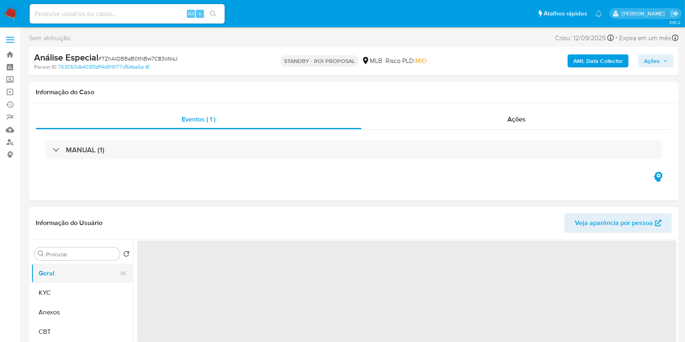
select select "10"
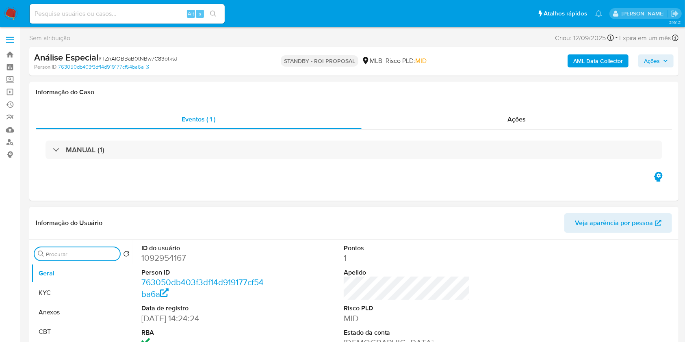
click at [63, 252] on input "Procurar" at bounding box center [81, 254] width 71 height 7
type input "DOC"
click at [58, 295] on button "Documentação" at bounding box center [78, 293] width 95 height 20
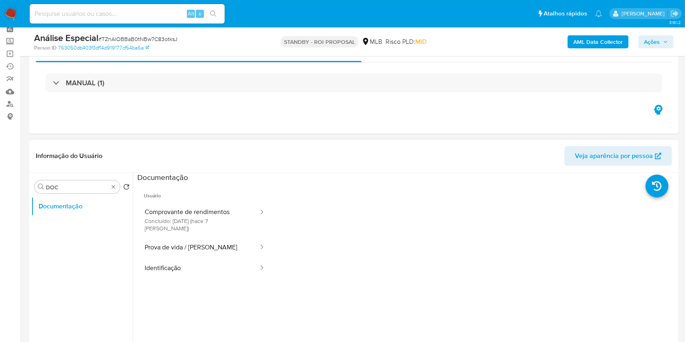
scroll to position [108, 0]
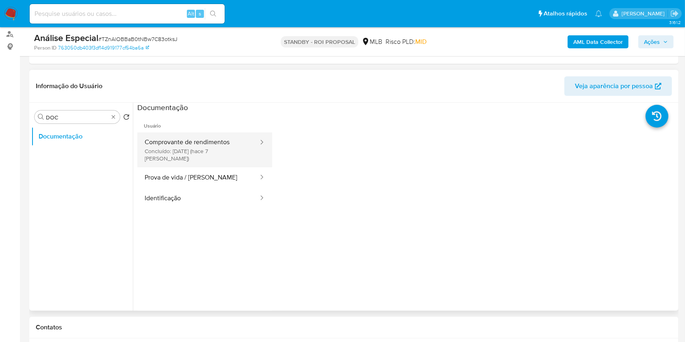
drag, startPoint x: 211, startPoint y: 145, endPoint x: 236, endPoint y: 156, distance: 26.7
click at [211, 145] on button "Comprovante de rendimentos Concluído: [DATE] (hace 7 [PERSON_NAME])" at bounding box center [198, 149] width 122 height 35
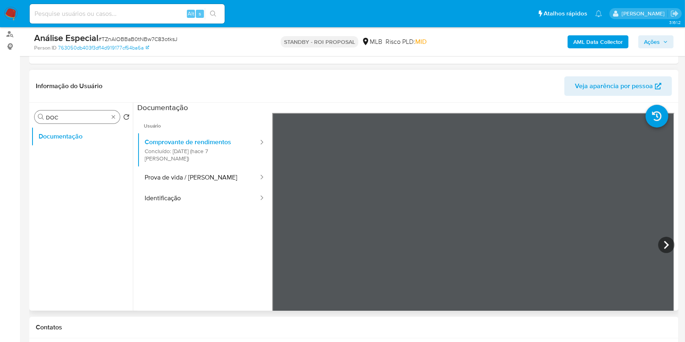
click at [113, 121] on div "Procurar DOC" at bounding box center [77, 117] width 85 height 13
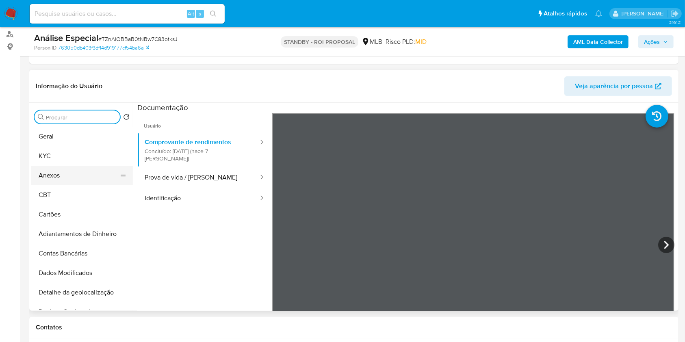
click at [80, 173] on button "Anexos" at bounding box center [78, 176] width 95 height 20
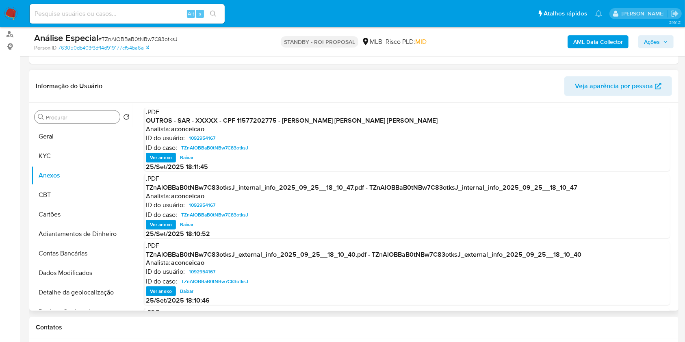
scroll to position [0, 0]
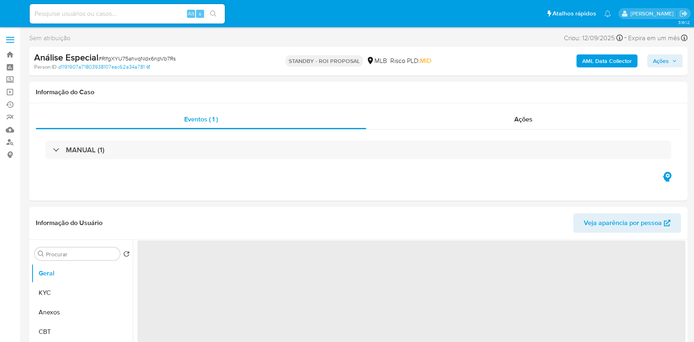
select select "10"
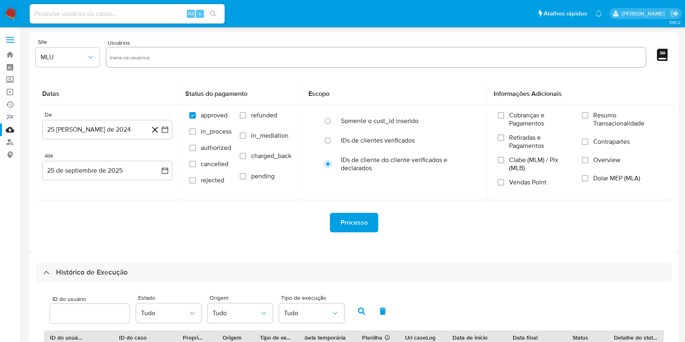
select select "100"
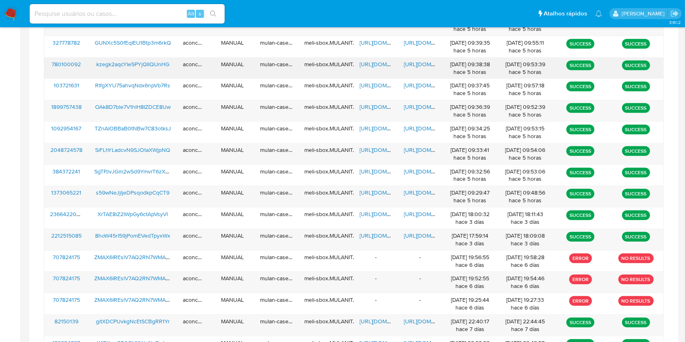
click at [360, 63] on span "https://docs.google.com/spreadsheets/d/1pDg69Hj-uBc1HuhgX_zGPy8NQOBWB9DHtKI9r1_…" at bounding box center [388, 64] width 56 height 8
click at [418, 63] on span "https://docs.google.com/document/d/1NZaVD8QVPfiYuVd6oBpU_iOLQ9UQ9cuZaGRiAgNfxB8…" at bounding box center [432, 64] width 56 height 8
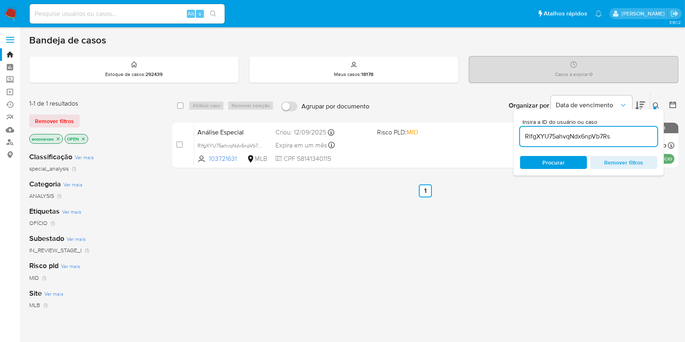
click at [554, 144] on div "RlfgXYU75ahvqNdx6npVb7Rs" at bounding box center [588, 137] width 137 height 20
click at [552, 135] on input "RlfgXYU75ahvqNdx6npVb7Rs" at bounding box center [588, 136] width 137 height 11
paste input "kzegk2aqcYIe5PYjQIlQUnHG"
type input "kzegk2aqcYIe5PYjQIlQUnHG"
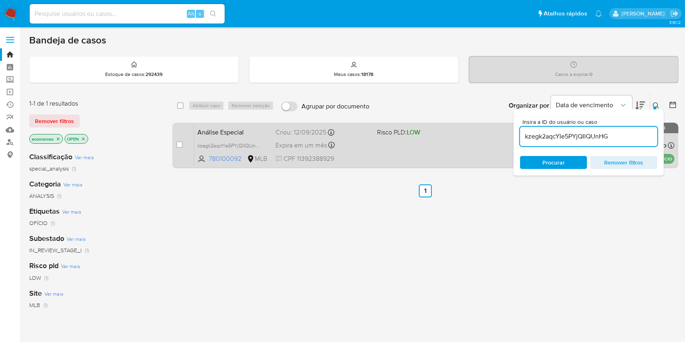
click at [455, 142] on div "Análise Especial kzegk2aqcYIe5PYjQIlQUnHG 780100092 MLB Risco PLD: LOW Criou: […" at bounding box center [434, 145] width 480 height 41
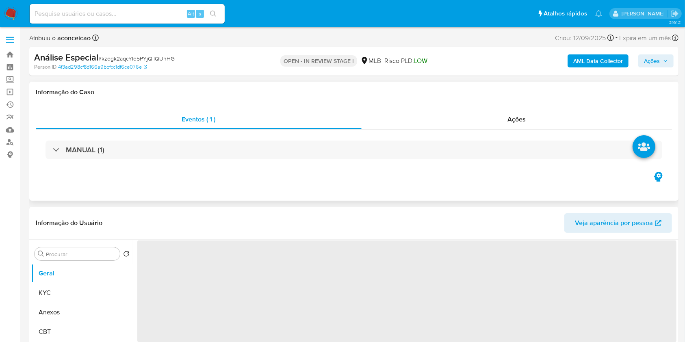
select select "10"
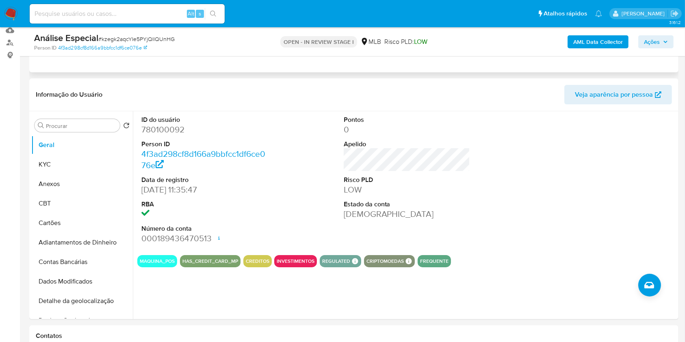
scroll to position [108, 0]
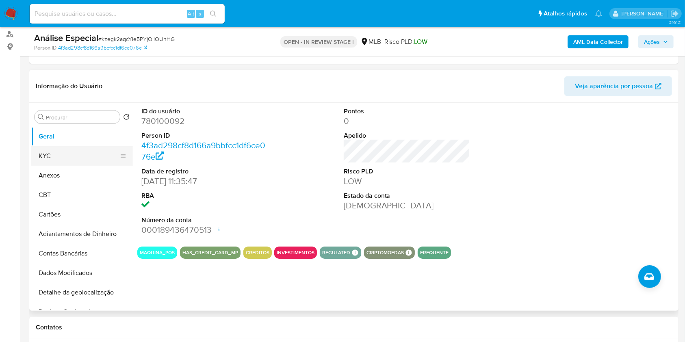
drag, startPoint x: 59, startPoint y: 144, endPoint x: 61, endPoint y: 150, distance: 6.6
click at [59, 145] on button "Geral" at bounding box center [82, 137] width 102 height 20
click at [63, 151] on button "KYC" at bounding box center [78, 156] width 95 height 20
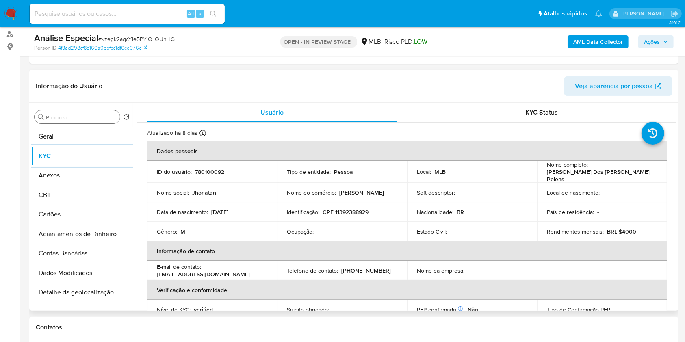
click at [84, 117] on input "Procurar" at bounding box center [81, 117] width 71 height 7
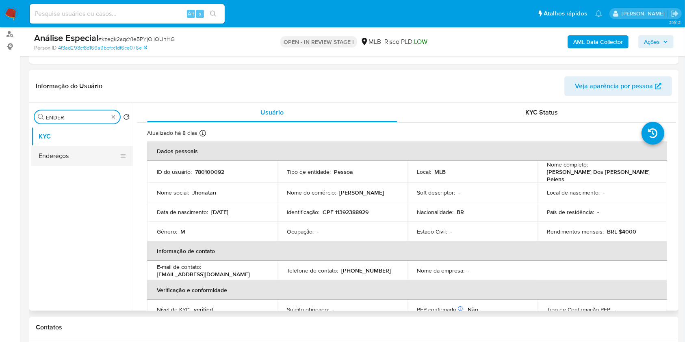
type input "ENDER"
click at [79, 147] on button "Endereços" at bounding box center [78, 156] width 95 height 20
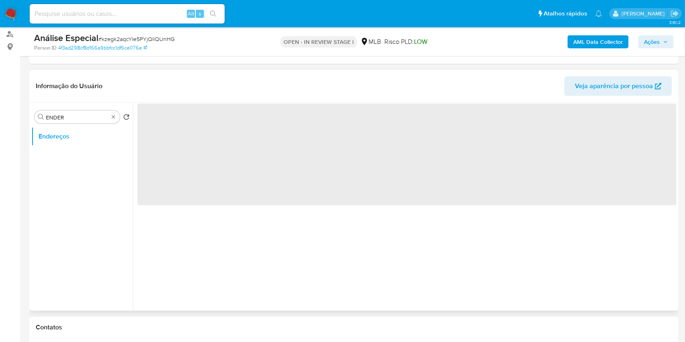
click at [82, 152] on ul "Endereços" at bounding box center [82, 218] width 102 height 183
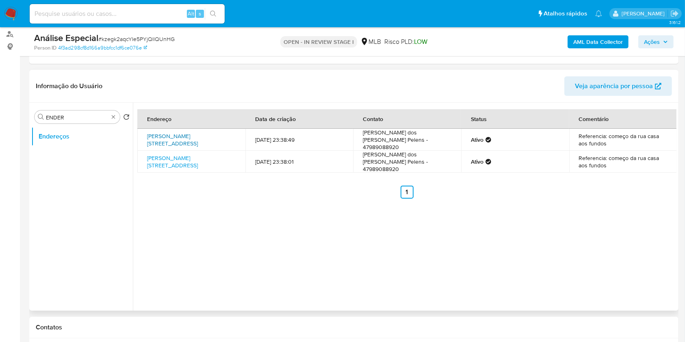
drag, startPoint x: 204, startPoint y: 144, endPoint x: 202, endPoint y: 140, distance: 5.1
click at [204, 145] on td "[PERSON_NAME][STREET_ADDRESS]" at bounding box center [191, 140] width 108 height 22
click at [198, 139] on link "[PERSON_NAME][STREET_ADDRESS]" at bounding box center [172, 139] width 51 height 15
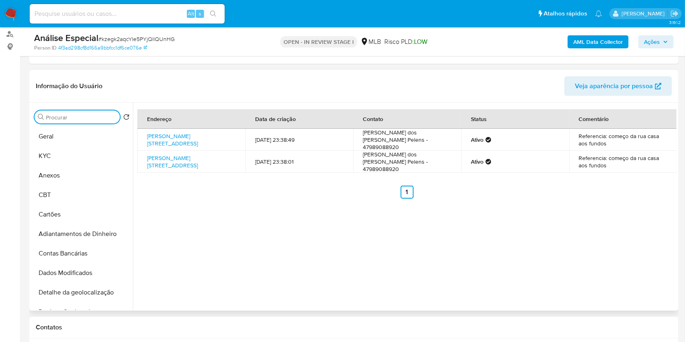
click at [103, 116] on input "Procurar" at bounding box center [81, 117] width 71 height 7
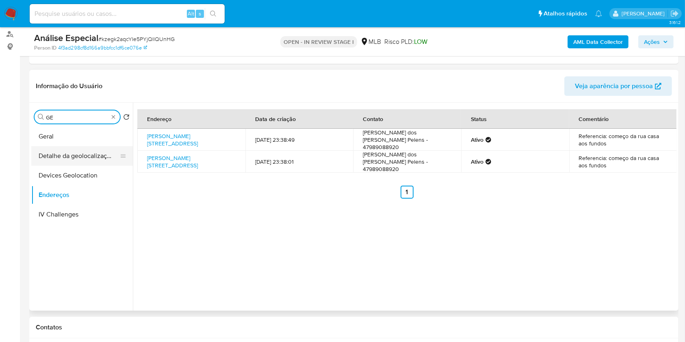
type input "GE"
click at [83, 158] on button "Detalhe da geolocalização" at bounding box center [78, 156] width 95 height 20
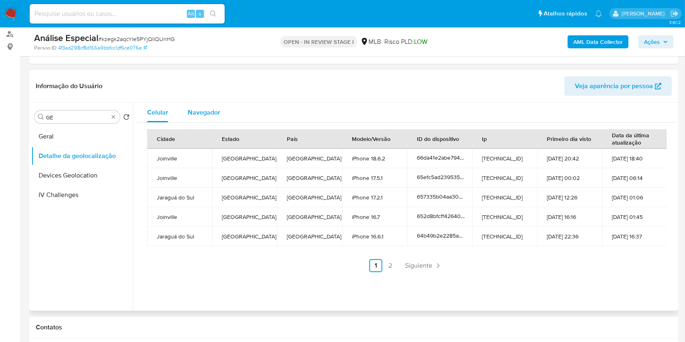
click at [206, 116] on span "Navegador" at bounding box center [204, 112] width 33 height 9
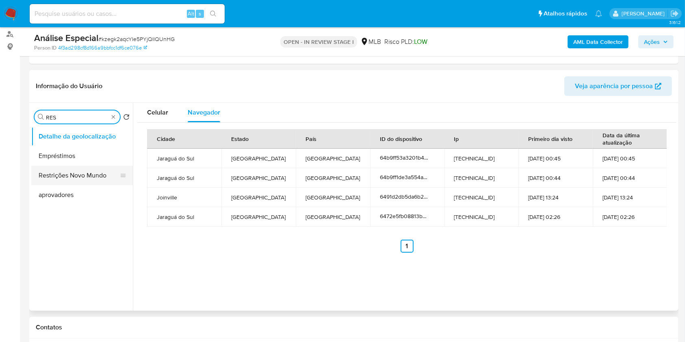
type input "RES"
click at [81, 181] on button "Restrições Novo Mundo" at bounding box center [78, 176] width 95 height 20
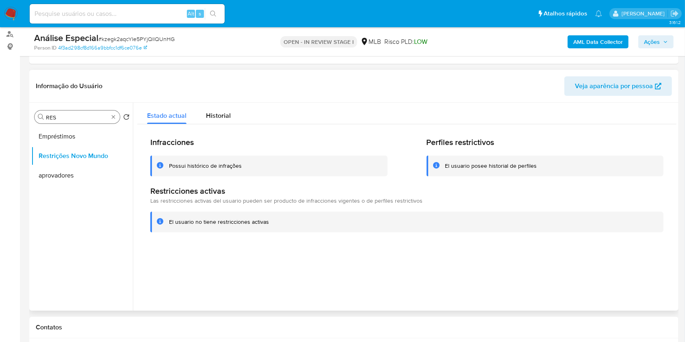
click at [114, 122] on div "Procurar RES" at bounding box center [77, 117] width 85 height 13
click at [113, 121] on div "Procurar RES" at bounding box center [77, 117] width 85 height 13
click at [112, 119] on div "Procurar RES" at bounding box center [77, 117] width 85 height 13
click at [111, 119] on div "Procurar RES" at bounding box center [77, 117] width 85 height 13
type input "P"
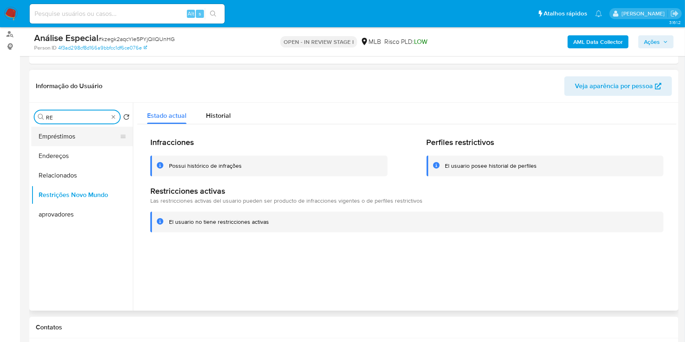
type input "R"
type input "POI"
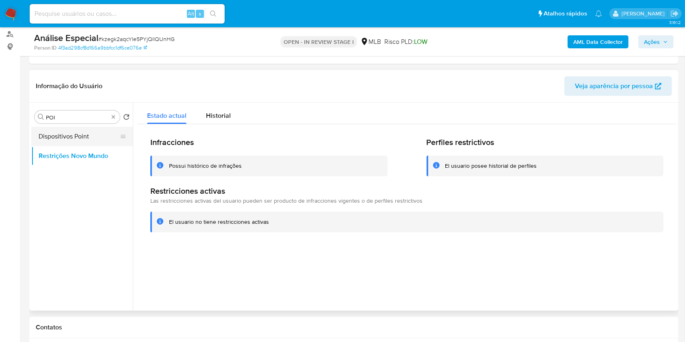
click at [78, 138] on button "Dispositivos Point" at bounding box center [78, 137] width 95 height 20
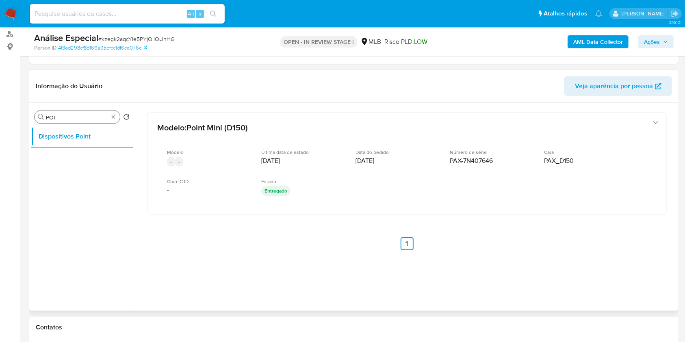
click at [113, 119] on div "Procurar POI" at bounding box center [77, 117] width 85 height 13
type input "DOC"
click at [80, 166] on ul "Dispositivos Point Documentação" at bounding box center [82, 218] width 102 height 183
click at [80, 161] on button "Documentação" at bounding box center [78, 156] width 95 height 20
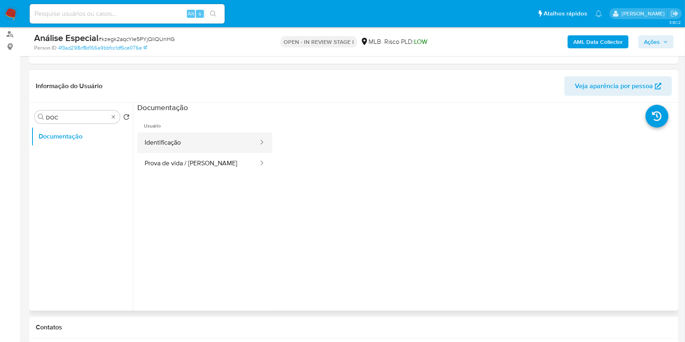
click at [196, 147] on button "Identificação" at bounding box center [198, 142] width 122 height 21
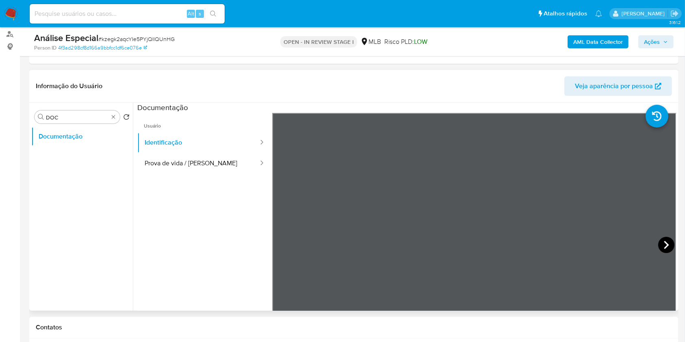
click at [661, 243] on icon at bounding box center [666, 245] width 16 height 16
click at [201, 163] on button "Prova de vida / [PERSON_NAME]" at bounding box center [198, 163] width 122 height 21
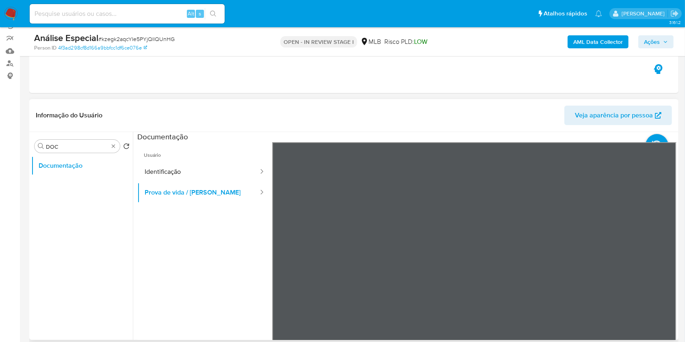
scroll to position [54, 0]
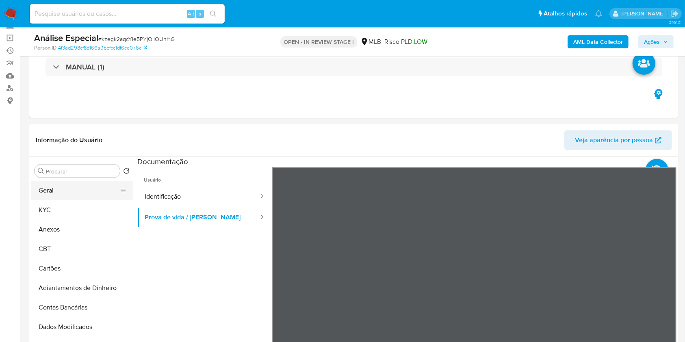
click at [90, 189] on button "Geral" at bounding box center [78, 191] width 95 height 20
